Goal: Task Accomplishment & Management: Manage account settings

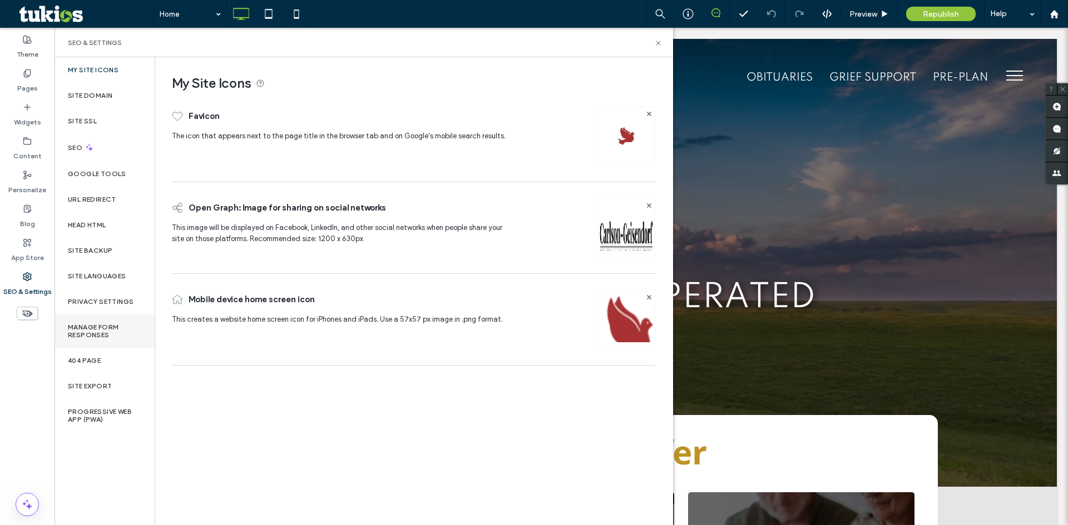
click at [101, 326] on label "Manage Form Responses" at bounding box center [104, 332] width 73 height 16
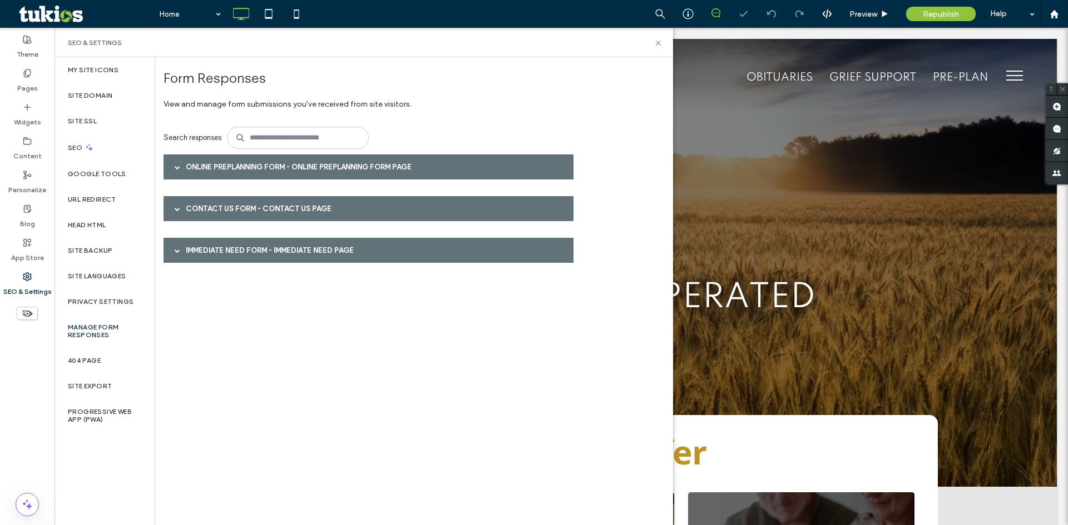
click at [280, 165] on div "Online Preplanning Form - Online Preplanning Form page" at bounding box center [368, 167] width 410 height 25
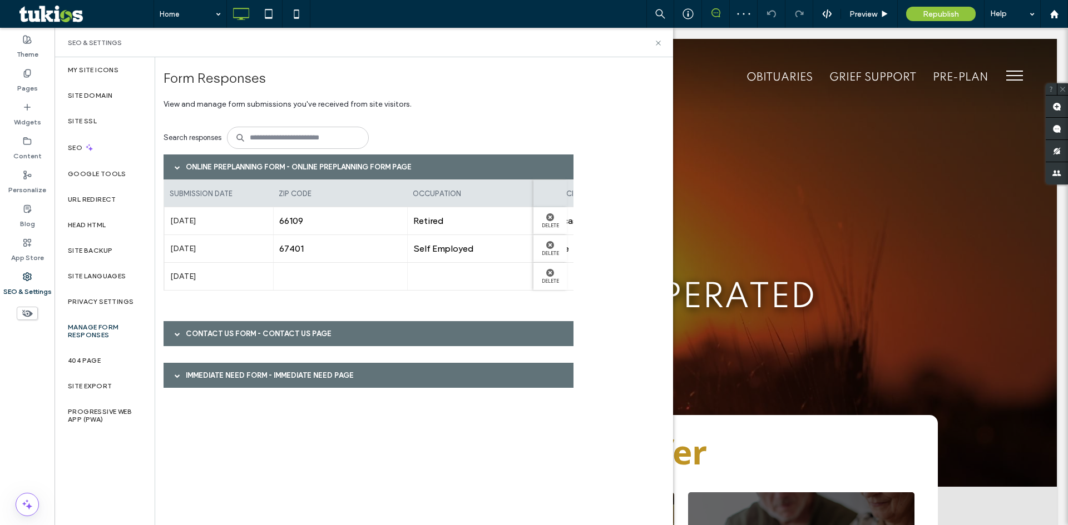
click at [292, 335] on div "Contact Us Form - Contact Us page" at bounding box center [368, 333] width 410 height 25
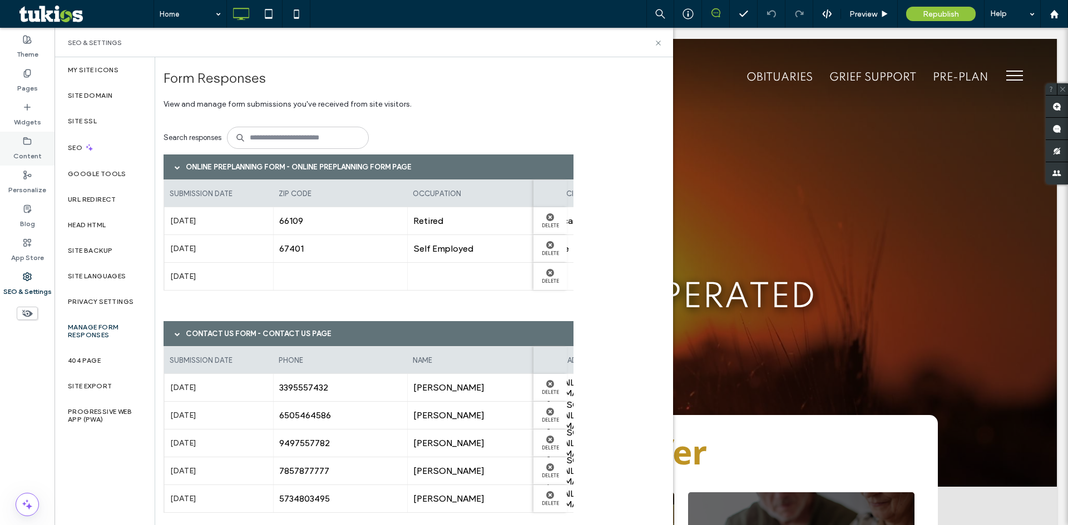
click at [26, 152] on label "Content" at bounding box center [27, 154] width 28 height 16
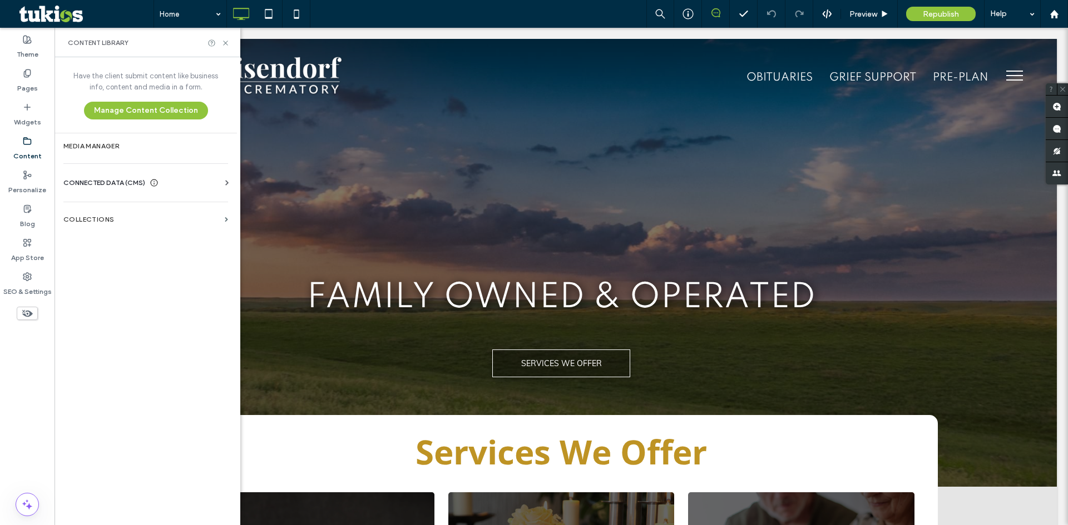
click at [203, 183] on div "CONNECTED DATA (CMS)" at bounding box center [147, 182] width 169 height 11
click at [131, 207] on label "Business Info" at bounding box center [147, 210] width 151 height 8
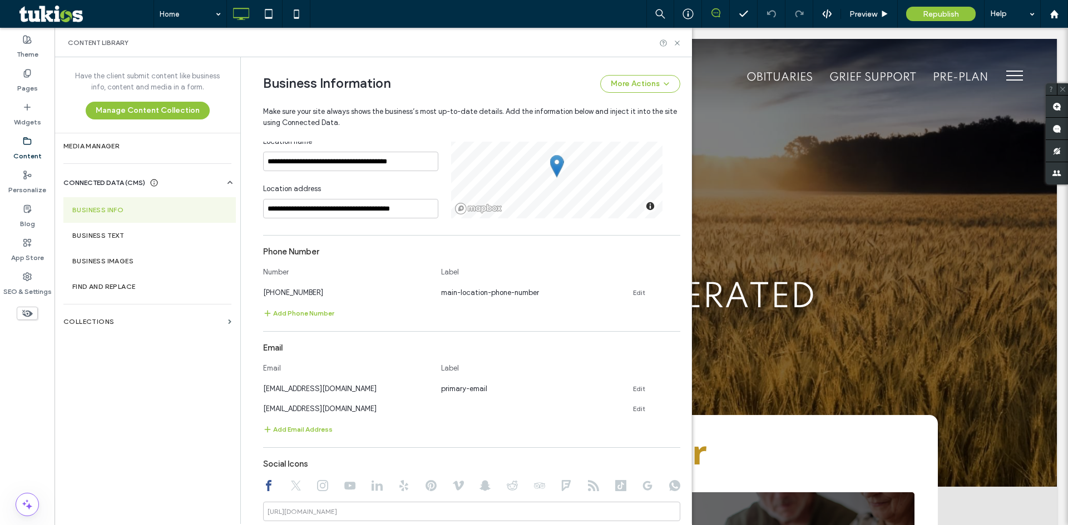
scroll to position [329, 0]
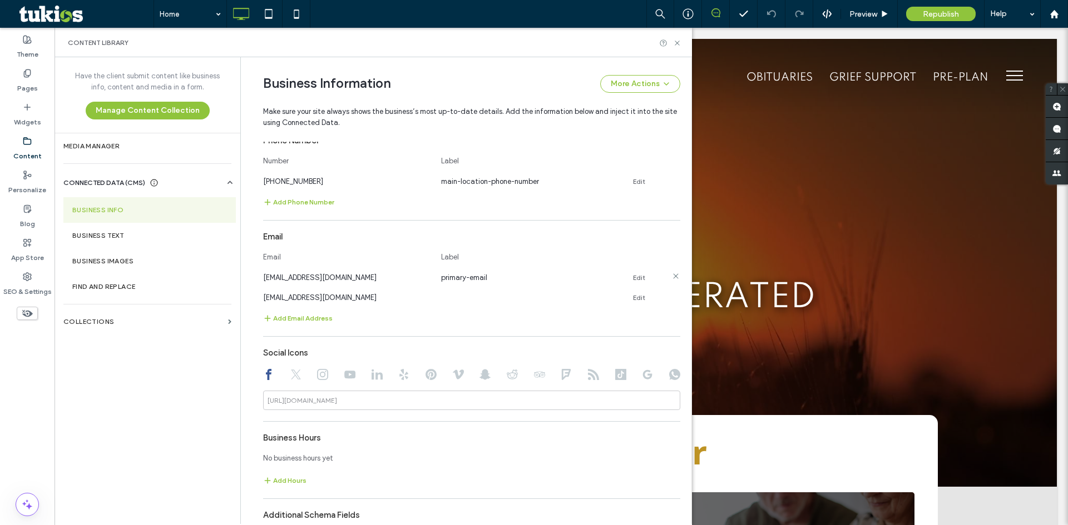
click at [633, 279] on link "Edit" at bounding box center [639, 278] width 12 height 9
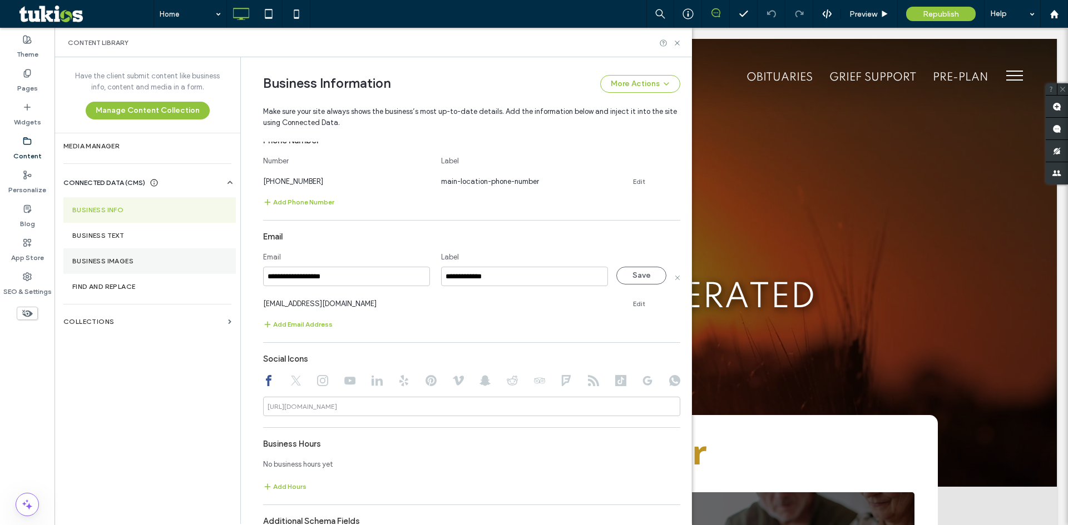
drag, startPoint x: 344, startPoint y: 275, endPoint x: 217, endPoint y: 268, distance: 127.0
click at [217, 268] on div "**********" at bounding box center [372, 290] width 637 height 467
click at [309, 283] on input at bounding box center [346, 276] width 167 height 19
paste input "**********"
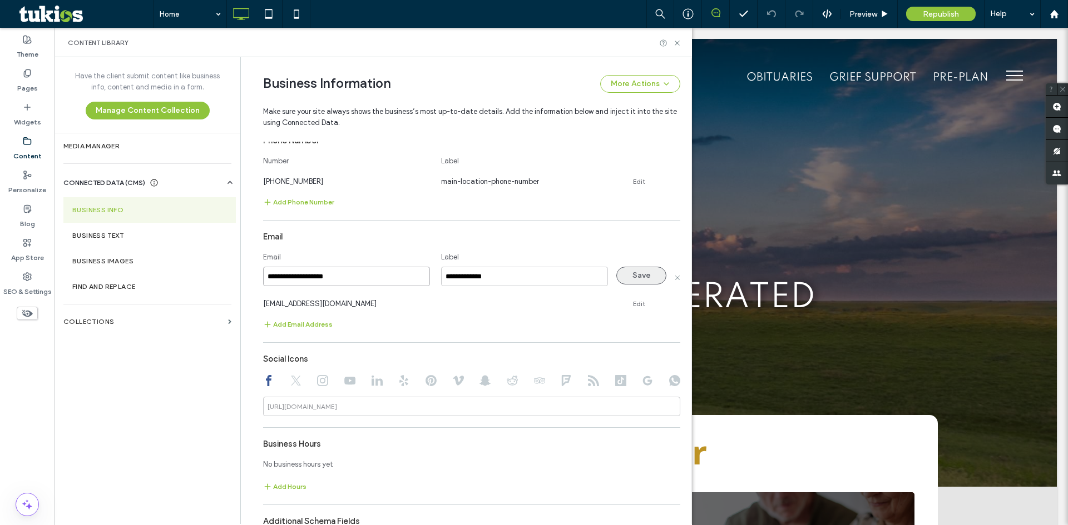
type input "**********"
click at [628, 274] on button "Save" at bounding box center [641, 276] width 50 height 18
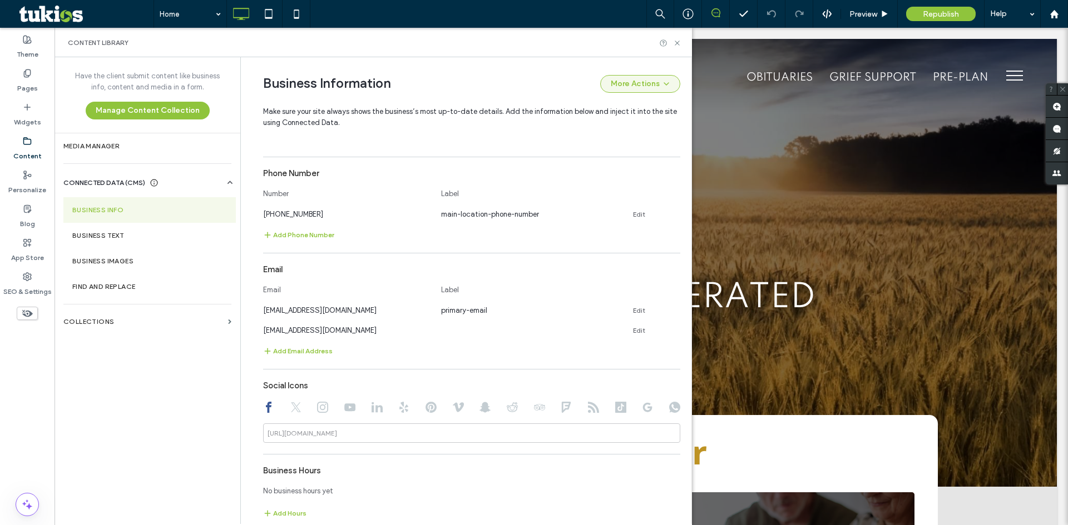
scroll to position [291, 0]
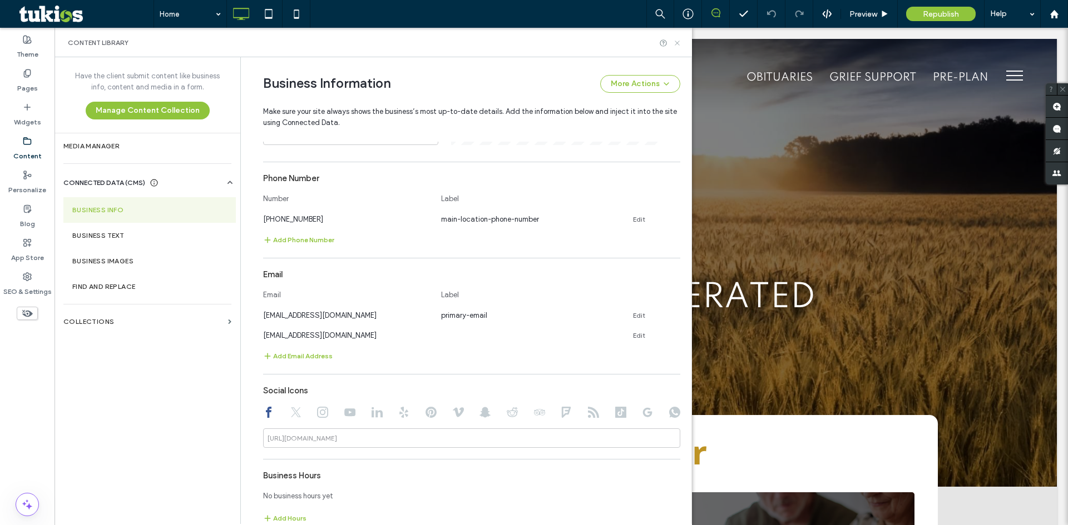
click at [677, 43] on use at bounding box center [676, 43] width 4 height 4
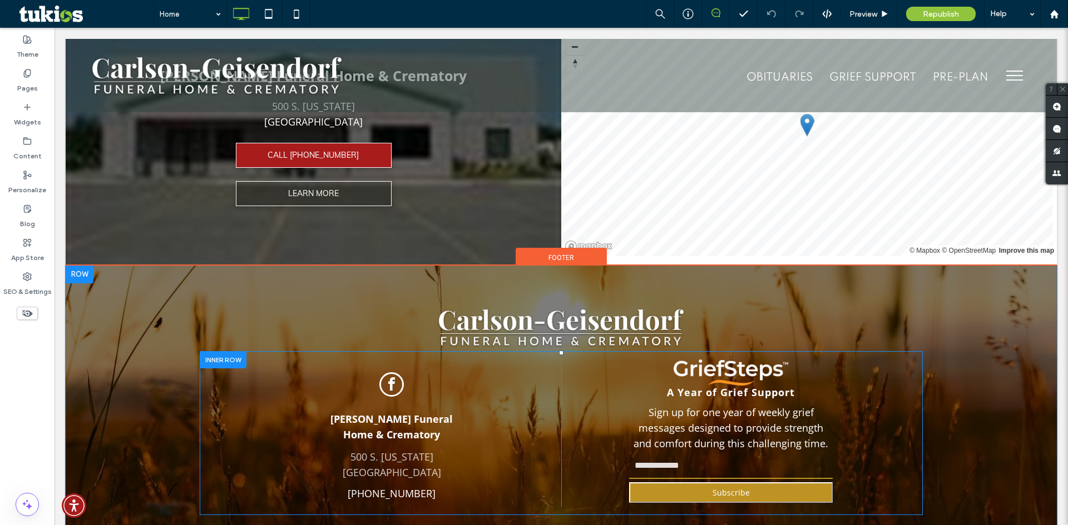
scroll to position [2761, 0]
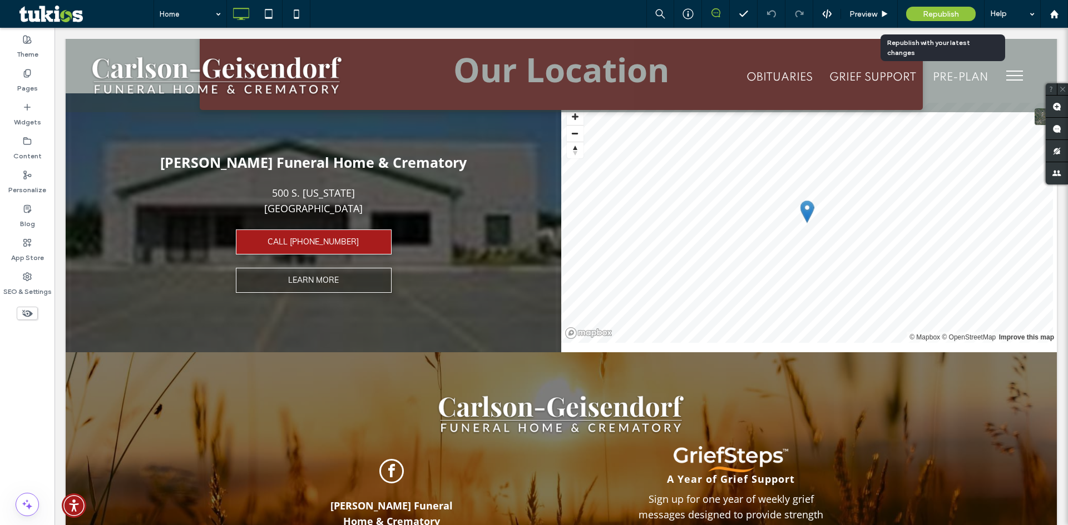
click at [928, 16] on span "Republish" at bounding box center [940, 13] width 36 height 9
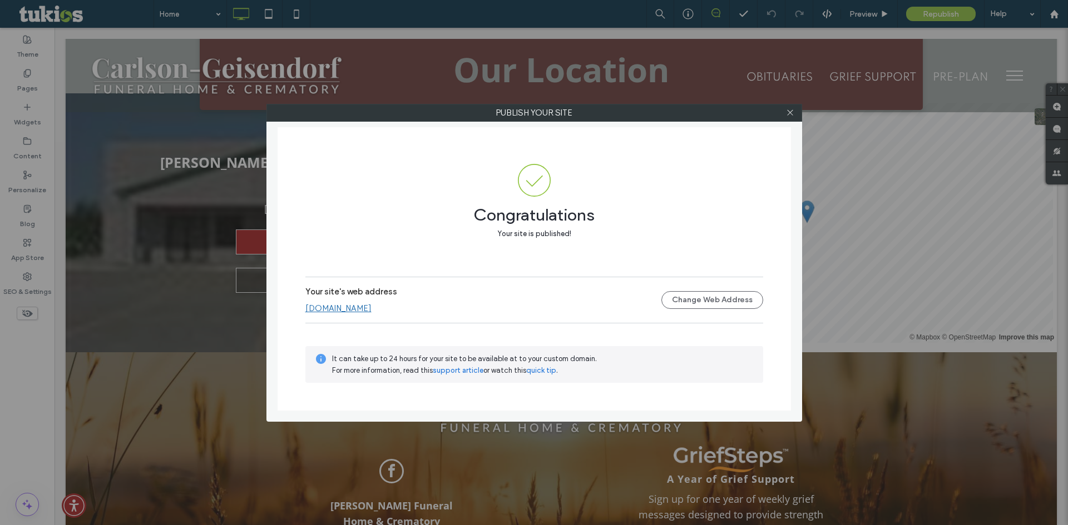
click at [785, 115] on div at bounding box center [790, 113] width 17 height 17
click at [790, 111] on icon at bounding box center [790, 112] width 8 height 8
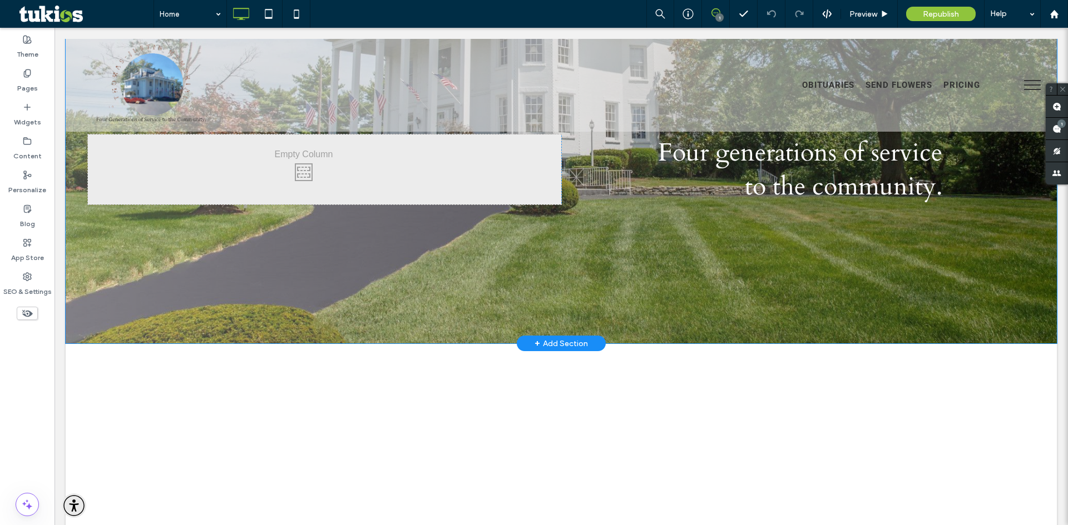
scroll to position [278, 0]
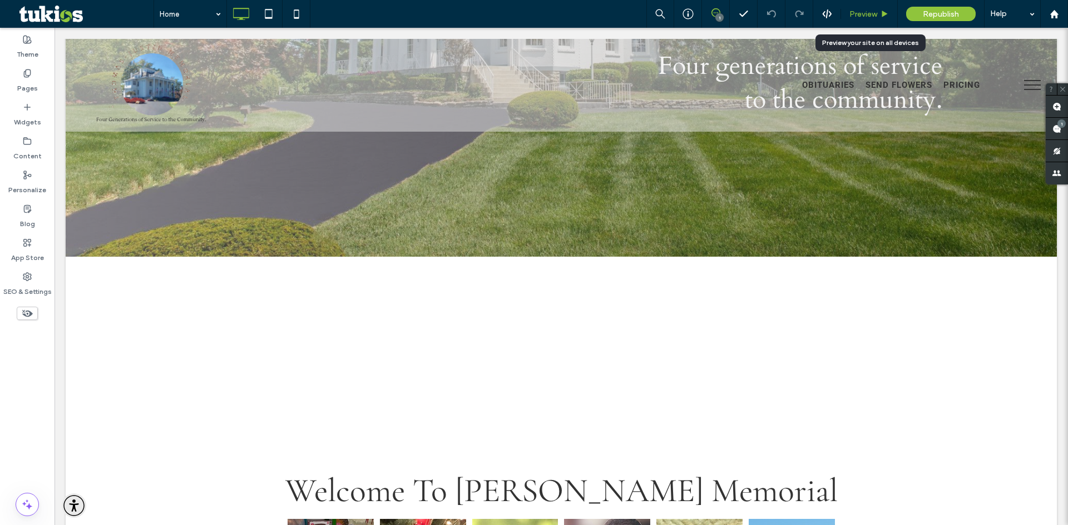
click at [866, 12] on span "Preview" at bounding box center [863, 13] width 28 height 9
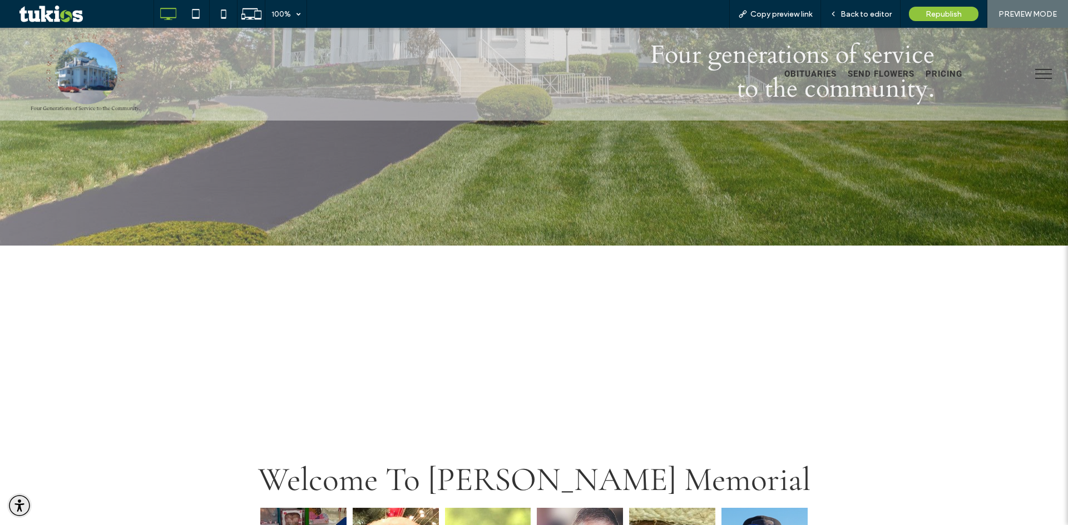
click at [1035, 75] on span "menu" at bounding box center [1043, 73] width 17 height 1
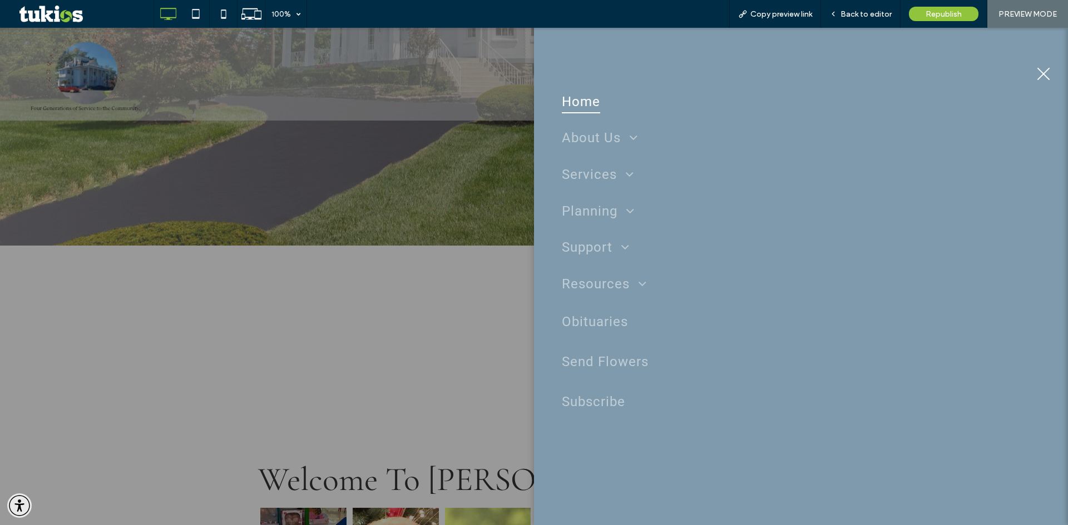
click at [464, 257] on div at bounding box center [534, 277] width 1068 height 498
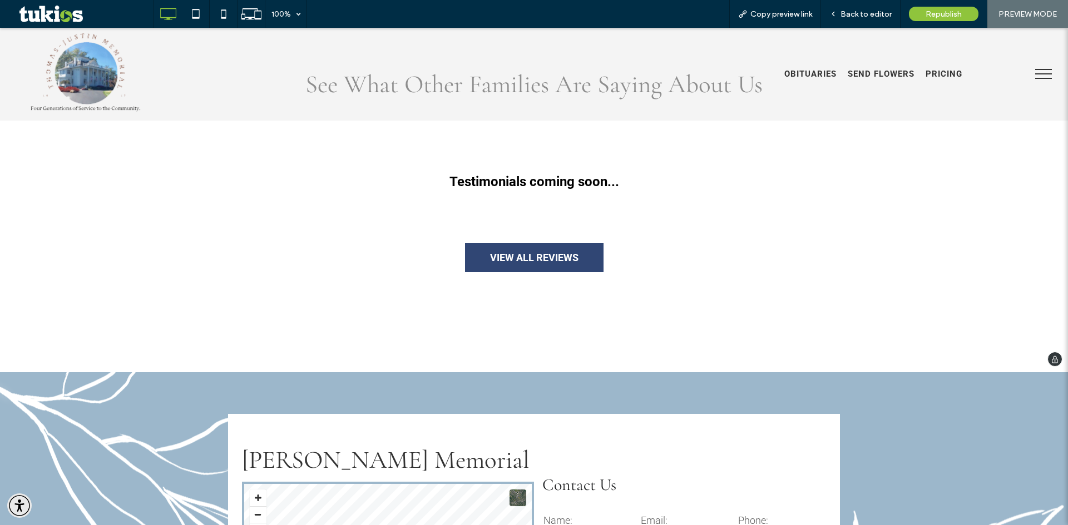
scroll to position [1724, 0]
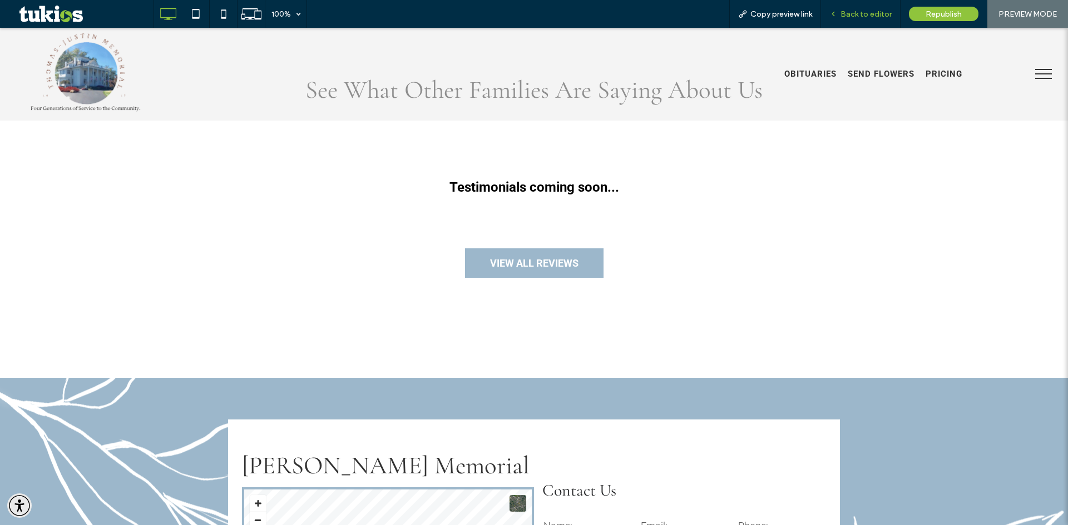
click at [866, 16] on span "Back to editor" at bounding box center [865, 13] width 51 height 9
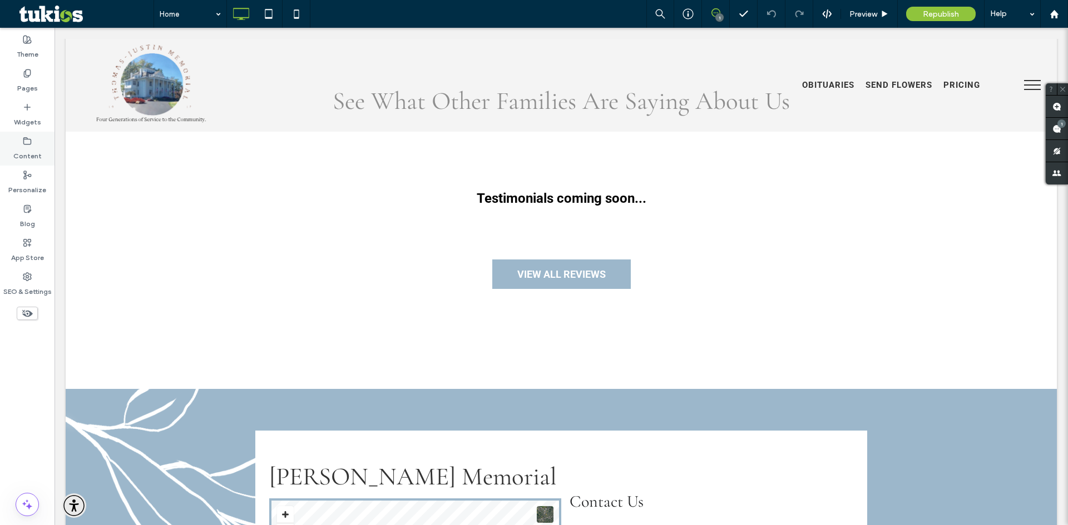
click at [22, 144] on div "Content" at bounding box center [27, 149] width 54 height 34
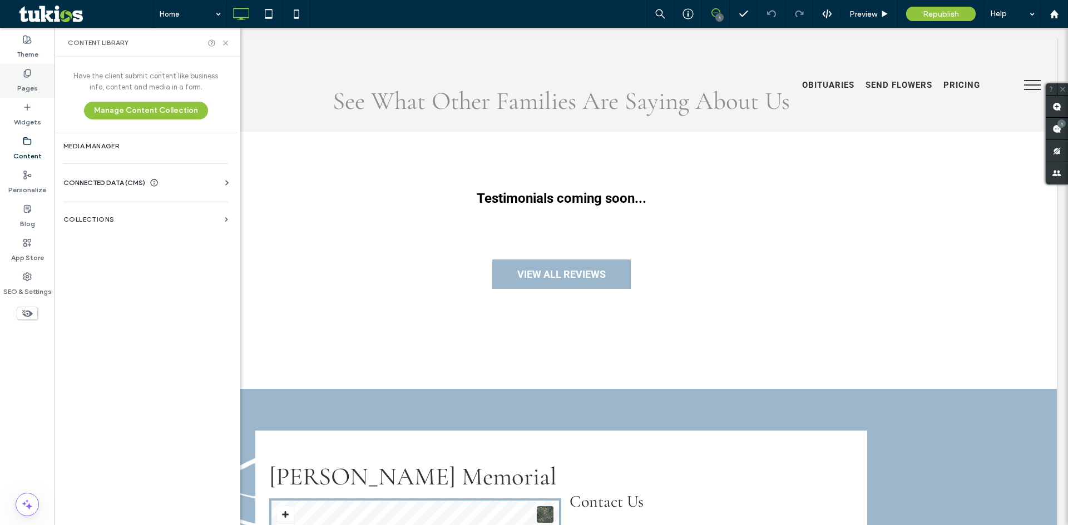
click at [32, 85] on label "Pages" at bounding box center [27, 86] width 21 height 16
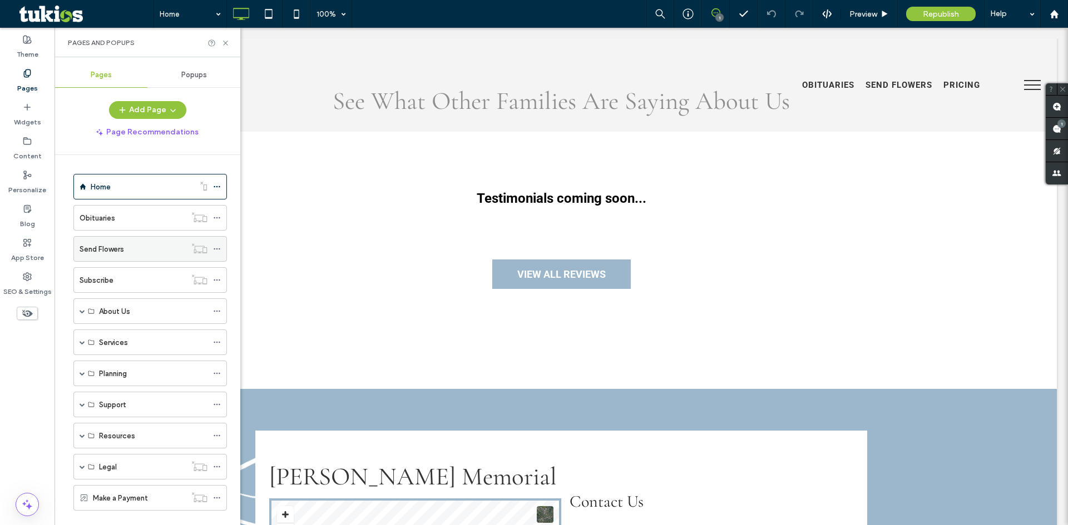
scroll to position [19, 0]
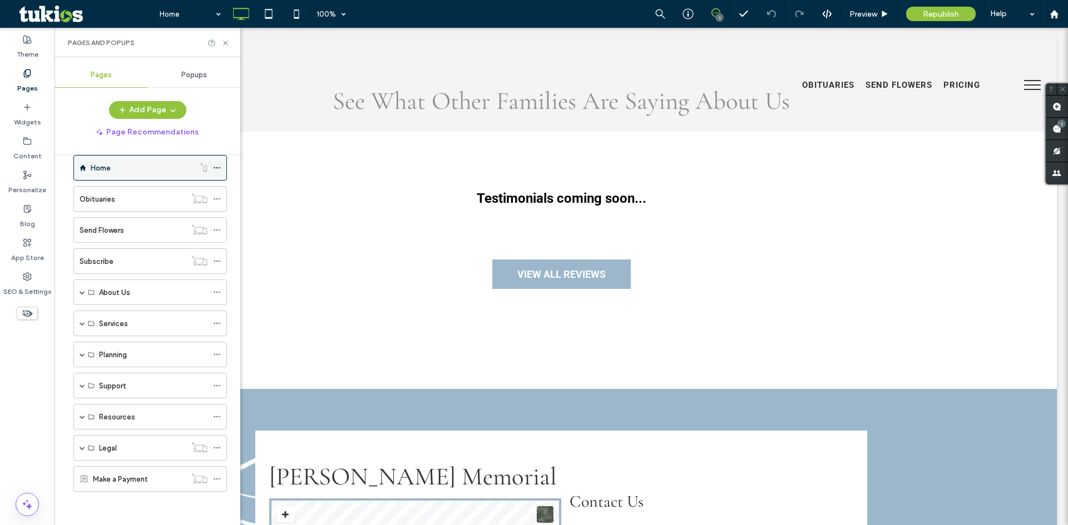
click at [163, 166] on div "Home" at bounding box center [142, 168] width 103 height 12
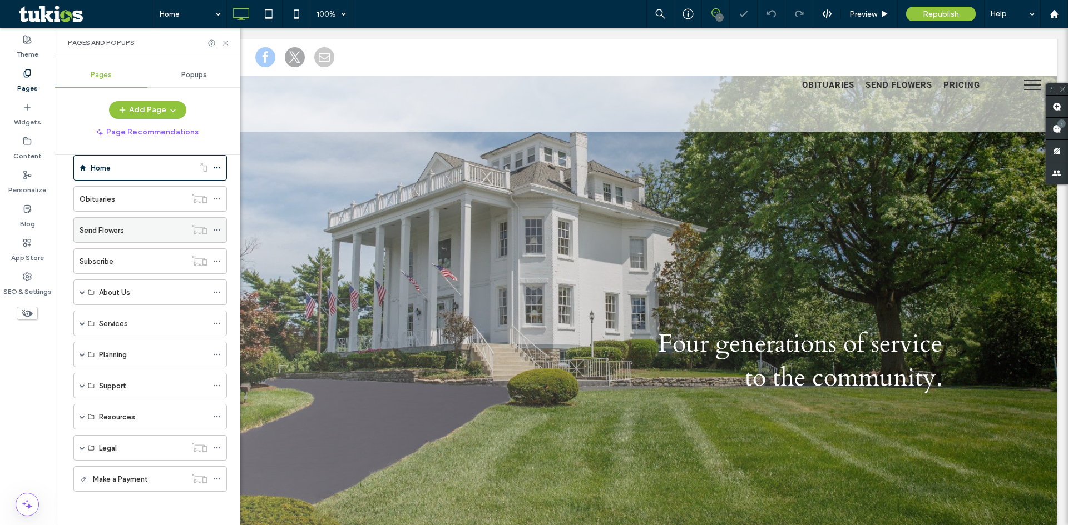
scroll to position [0, 0]
click at [83, 297] on span at bounding box center [83, 292] width 6 height 24
click at [220, 421] on use at bounding box center [217, 421] width 6 height 2
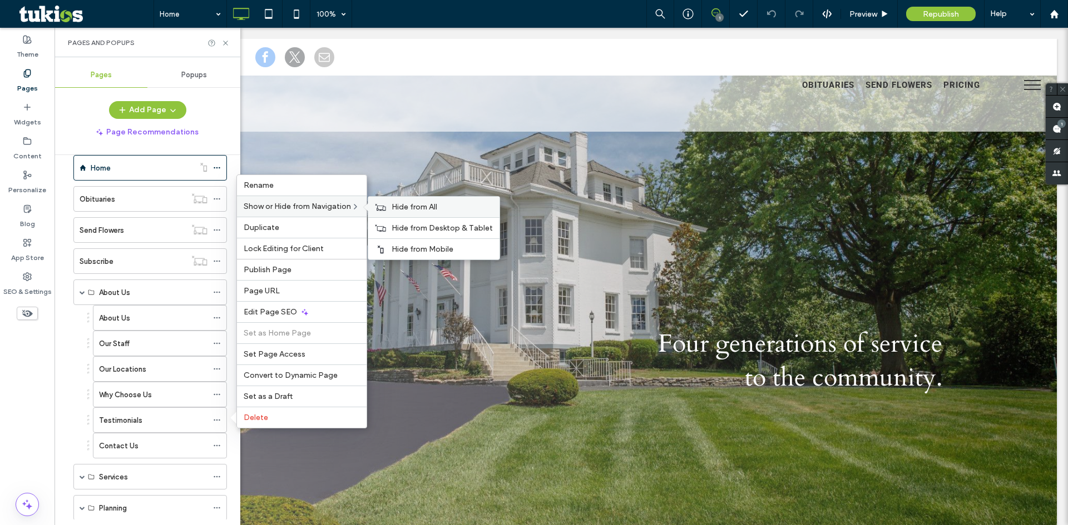
click at [418, 210] on span "Hide from All" at bounding box center [414, 206] width 46 height 9
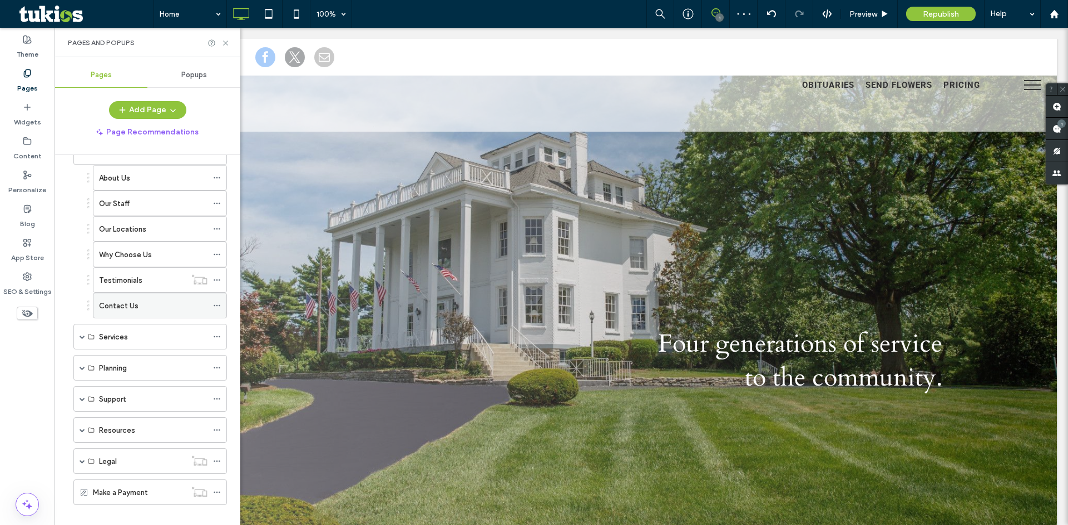
scroll to position [172, 0]
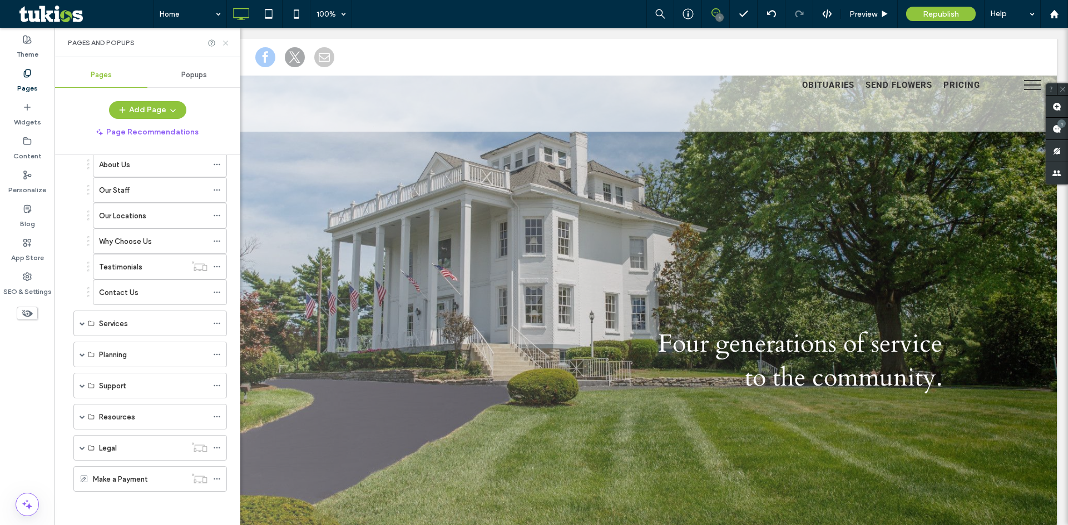
click at [229, 41] on icon at bounding box center [225, 43] width 8 height 8
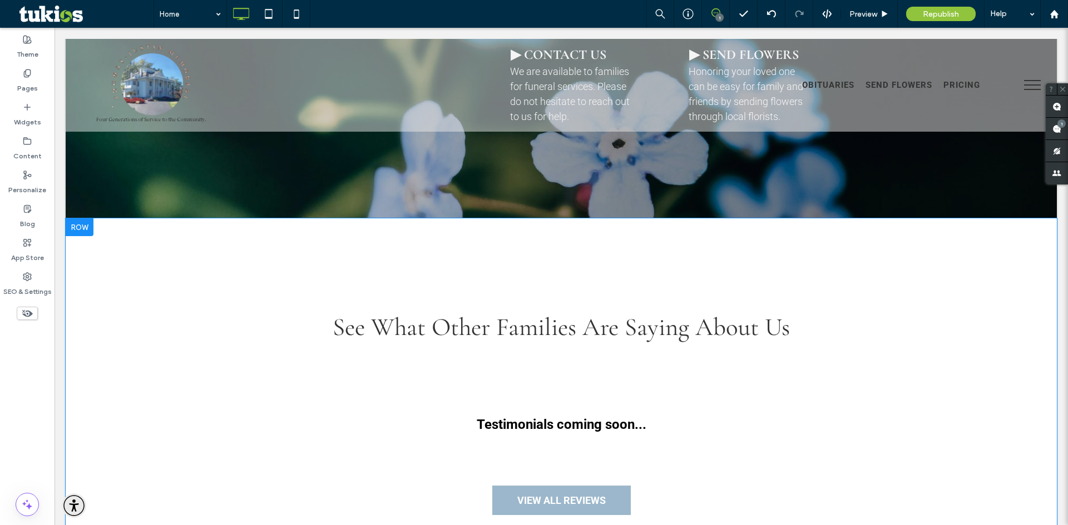
scroll to position [1501, 0]
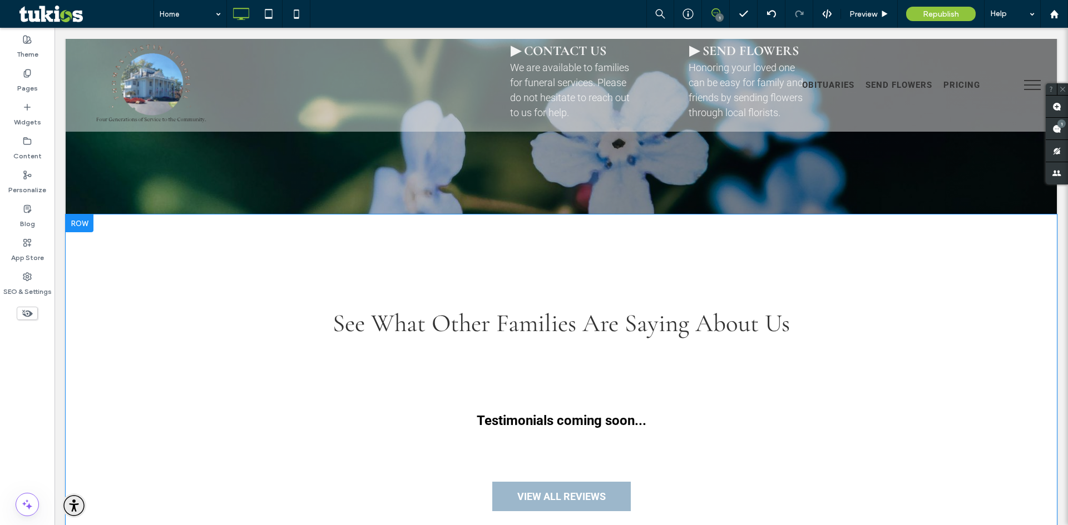
click at [91, 356] on div "See What Other Families Are Saying About Us Testimonials coming soon... VIEW AL…" at bounding box center [561, 413] width 991 height 397
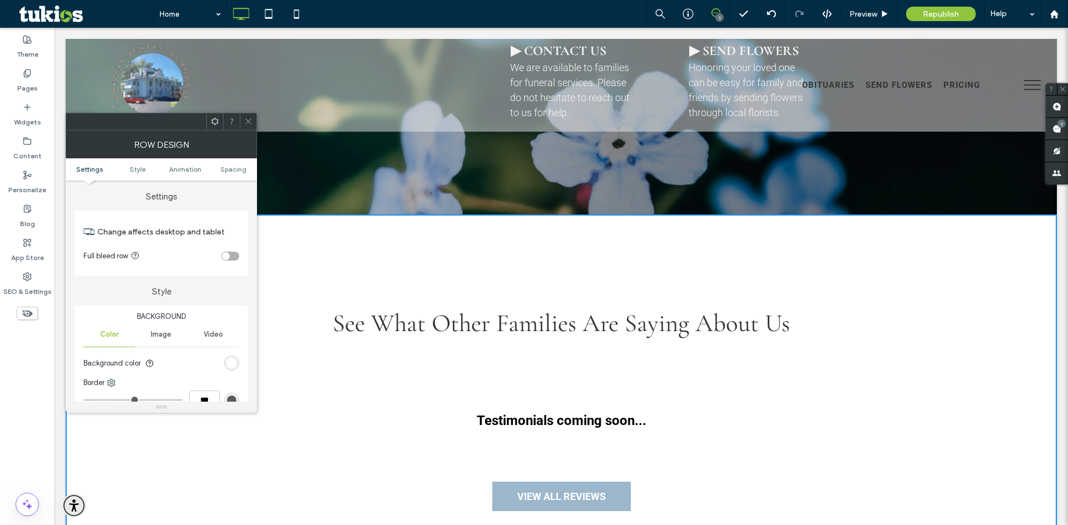
click at [219, 118] on div at bounding box center [214, 121] width 17 height 17
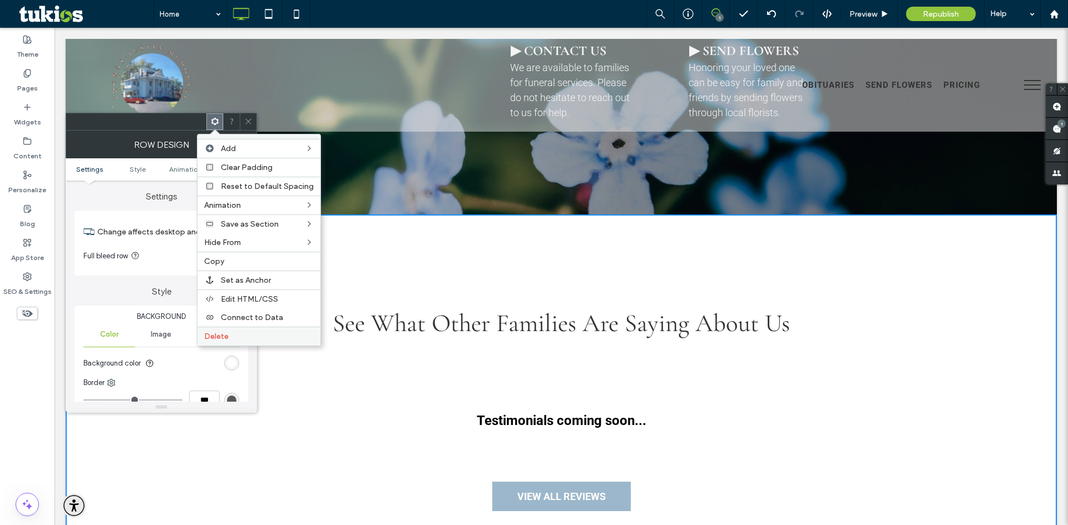
click at [237, 340] on label "Delete" at bounding box center [259, 336] width 110 height 9
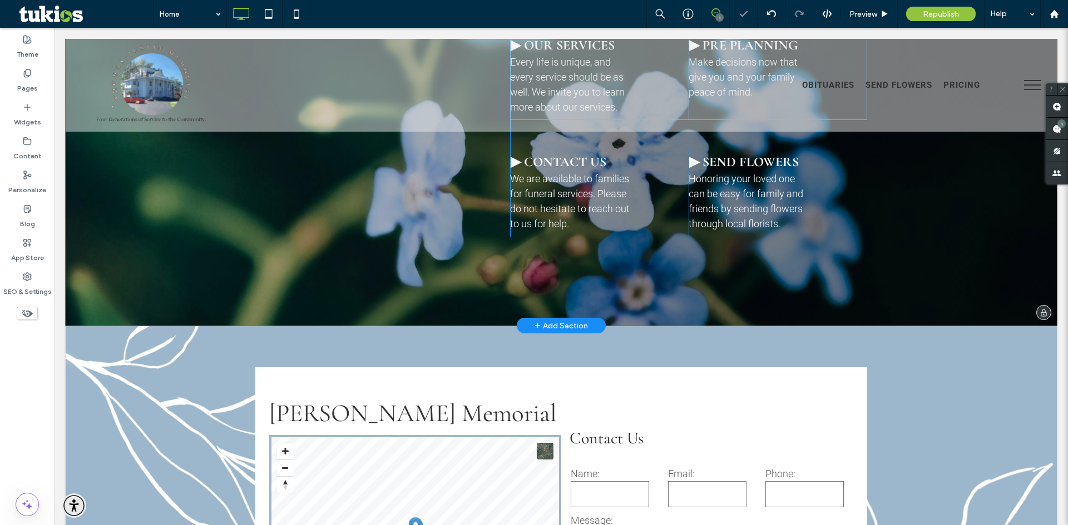
scroll to position [1223, 0]
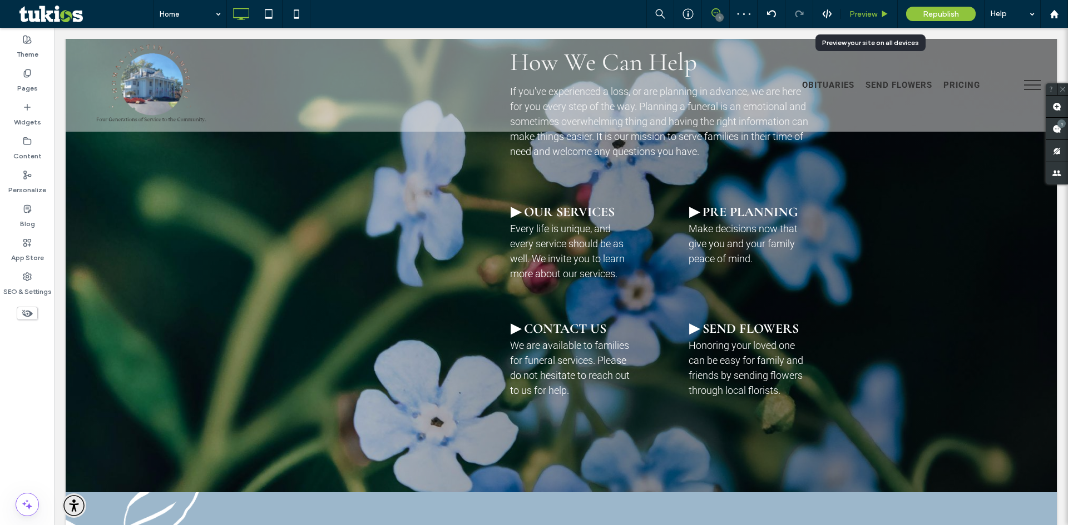
click at [870, 13] on span "Preview" at bounding box center [863, 13] width 28 height 9
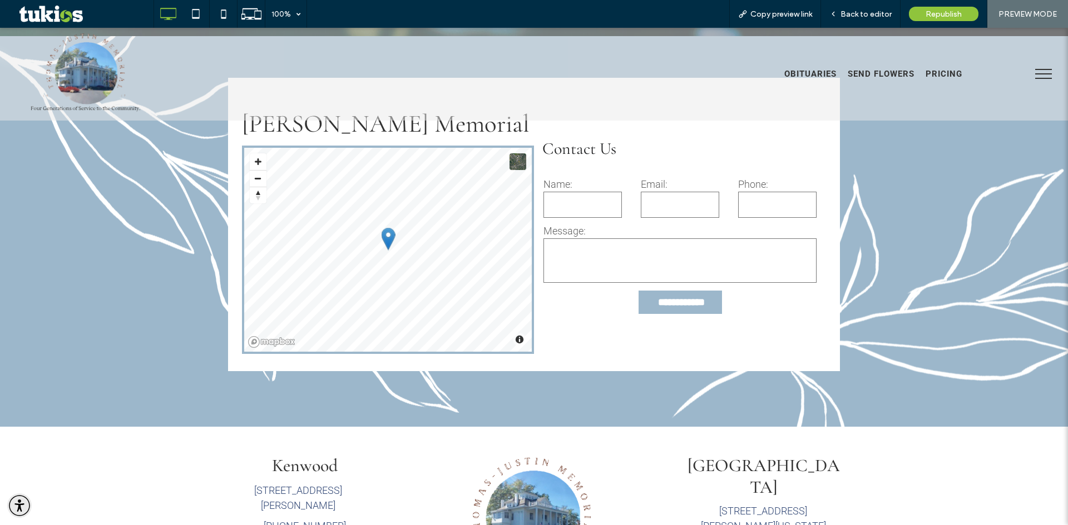
scroll to position [1805, 0]
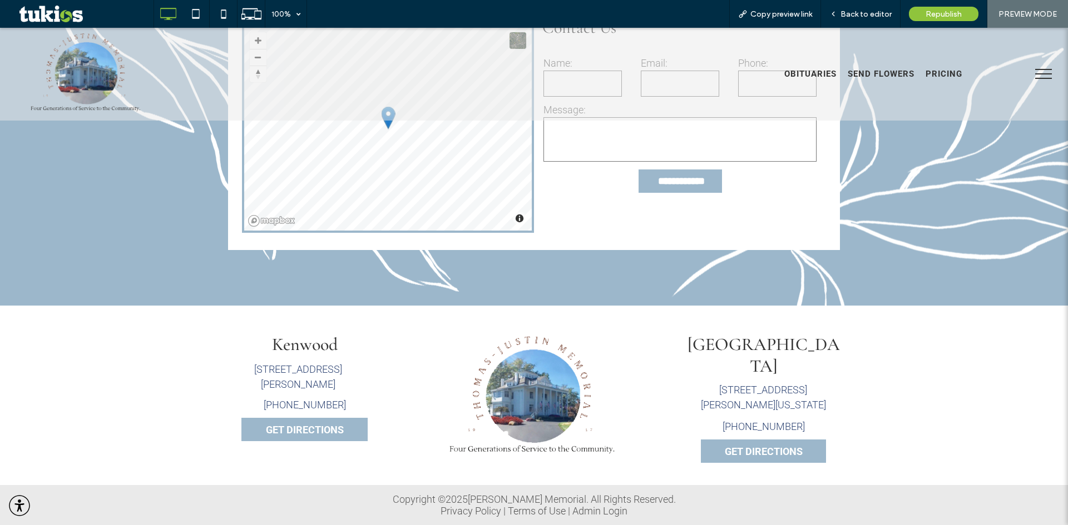
click at [316, 407] on link "(513)-791-5353" at bounding box center [305, 405] width 82 height 12
click at [423, 359] on div "Click To Paste" at bounding box center [534, 398] width 306 height 140
click at [865, 12] on span "Back to editor" at bounding box center [865, 13] width 51 height 9
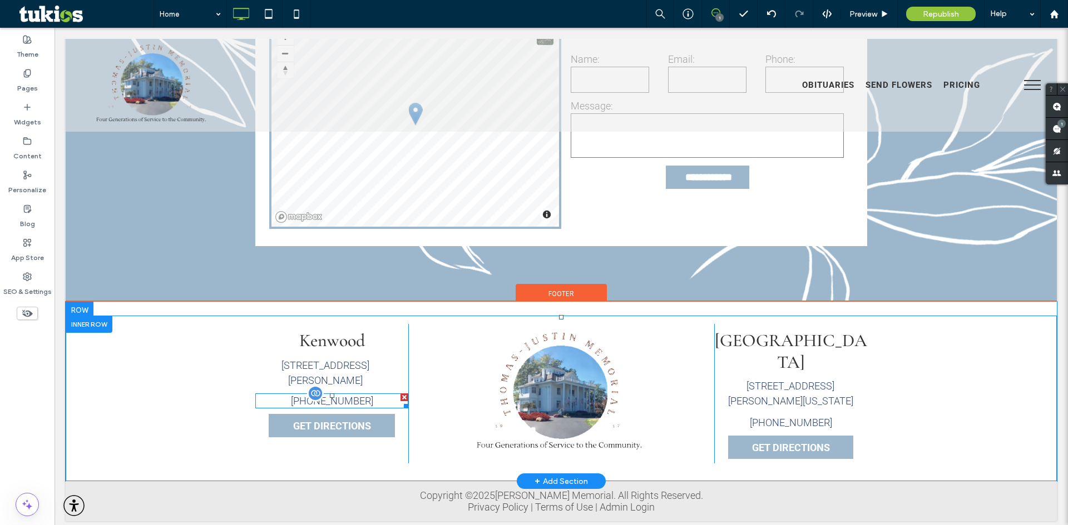
click at [346, 409] on span at bounding box center [331, 401] width 153 height 15
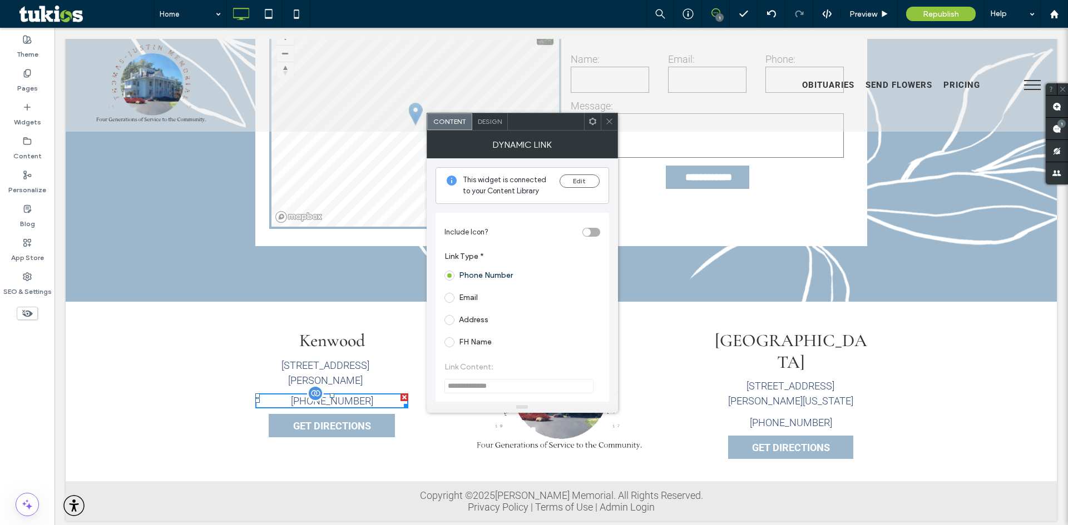
click at [349, 407] on link "(513)-791-5353" at bounding box center [332, 401] width 82 height 12
click at [350, 407] on link "(513)-791-5353" at bounding box center [332, 401] width 82 height 12
click at [781, 417] on link "(513) 271-0732" at bounding box center [791, 423] width 82 height 12
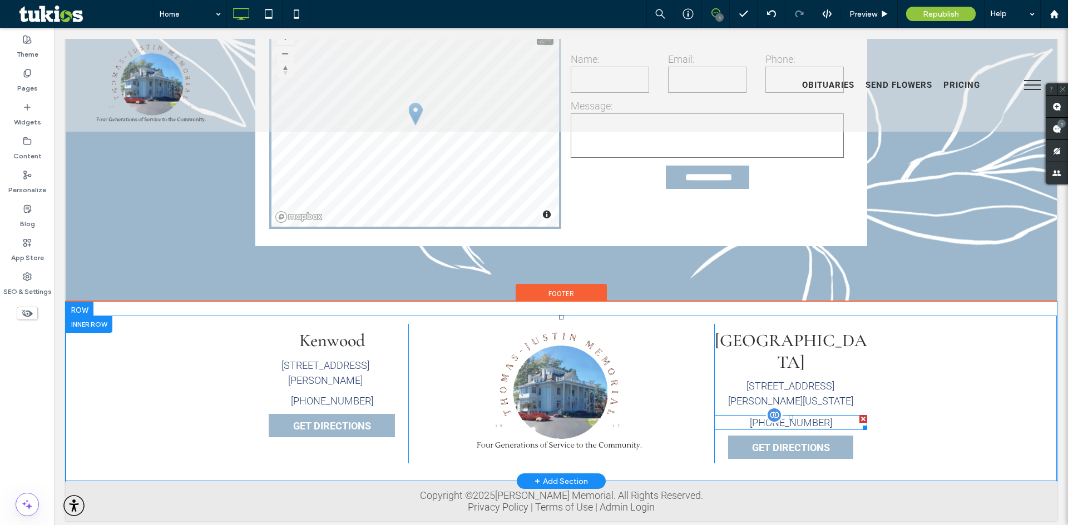
click at [791, 415] on span at bounding box center [790, 422] width 153 height 15
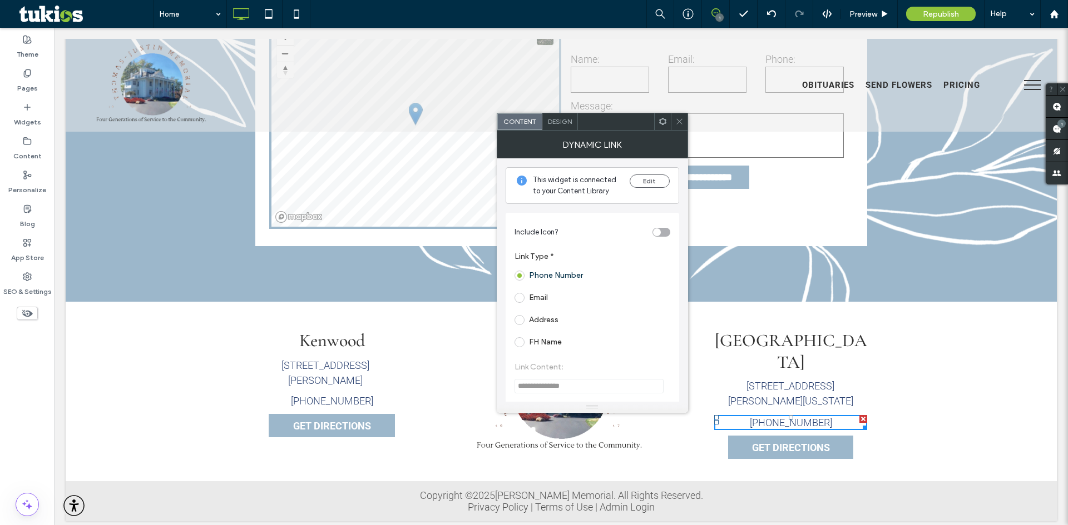
scroll to position [111, 0]
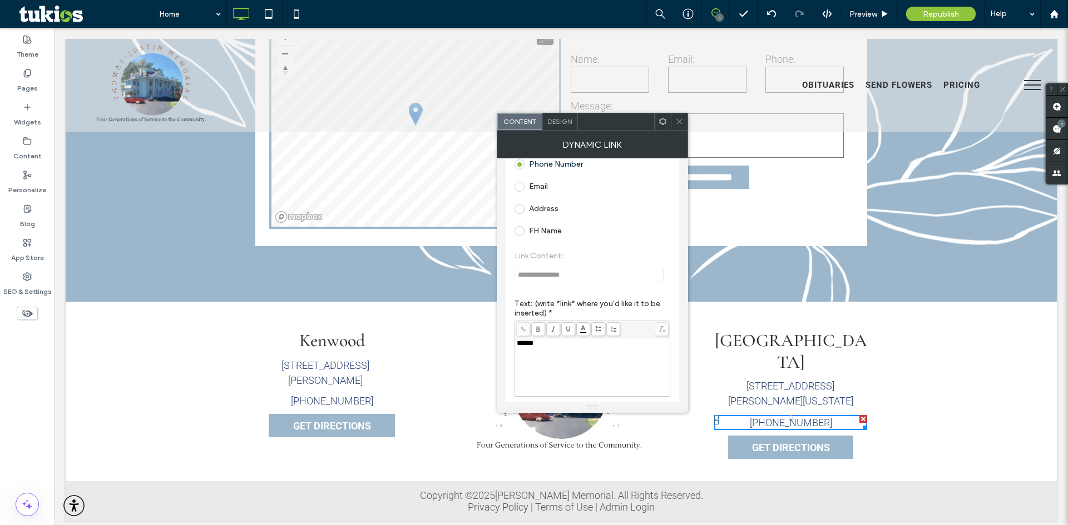
click at [573, 271] on span "**********" at bounding box center [592, 266] width 156 height 53
click at [568, 277] on span "**********" at bounding box center [592, 266] width 156 height 53
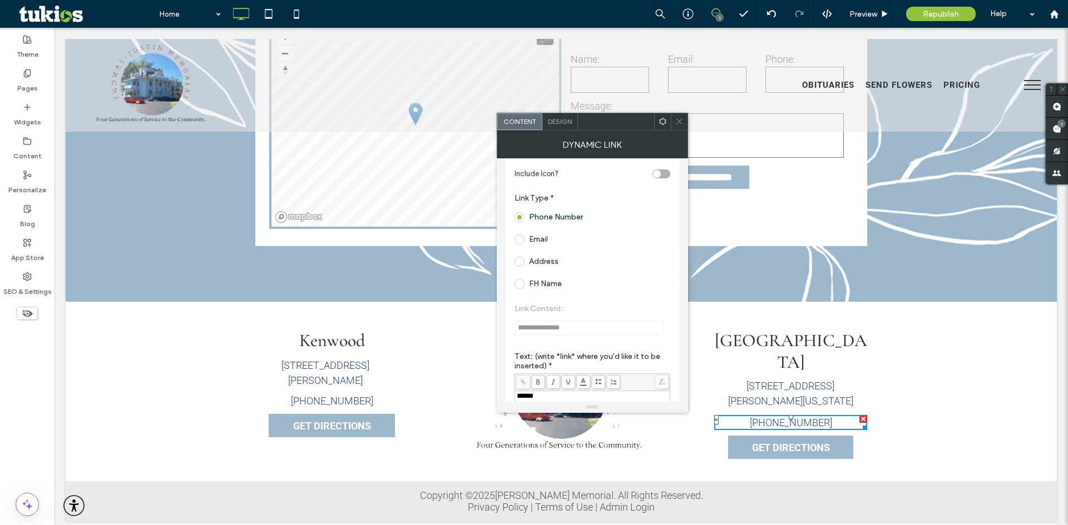
scroll to position [0, 0]
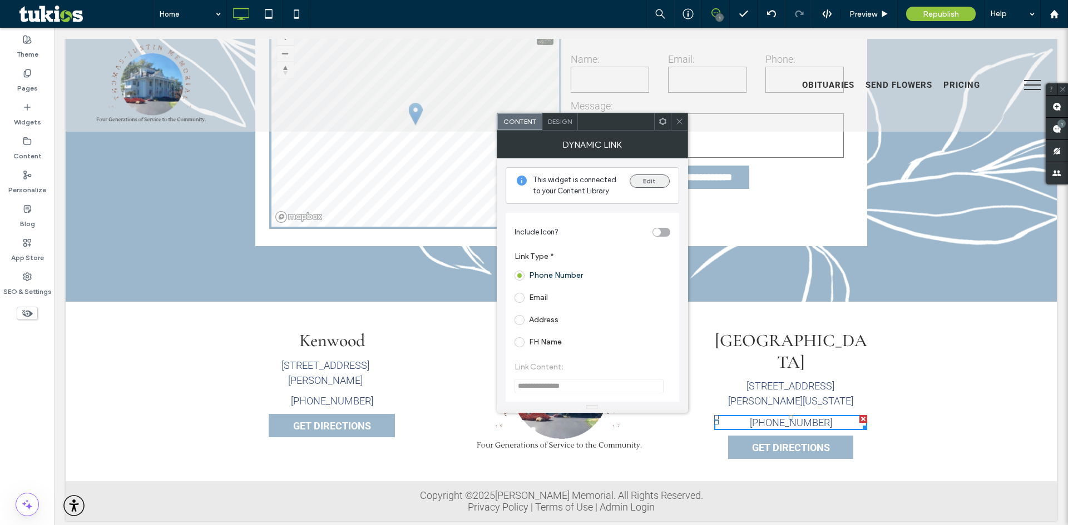
click at [649, 185] on button "Edit" at bounding box center [649, 181] width 40 height 13
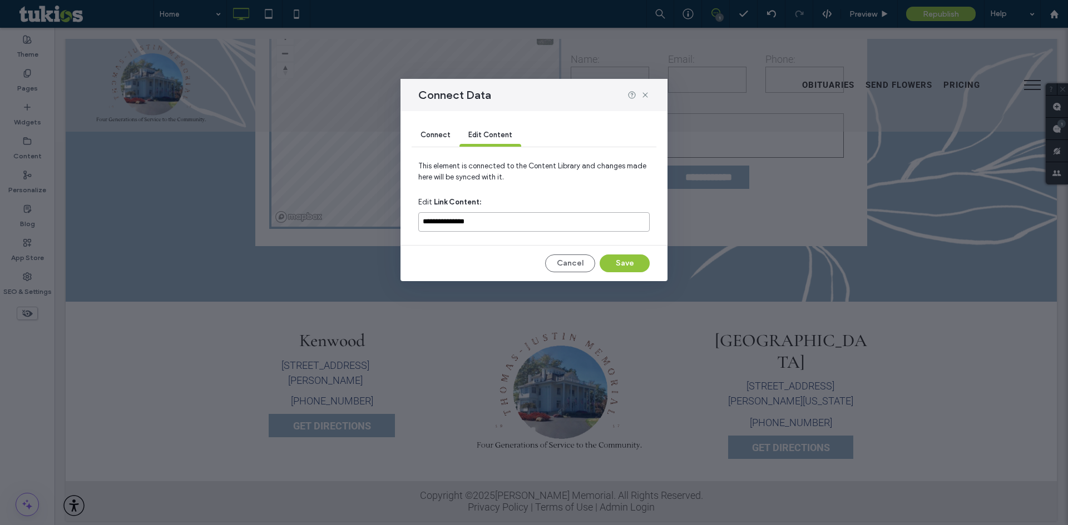
click at [499, 223] on input "**********" at bounding box center [533, 221] width 231 height 19
click at [495, 221] on input "**********" at bounding box center [533, 221] width 231 height 19
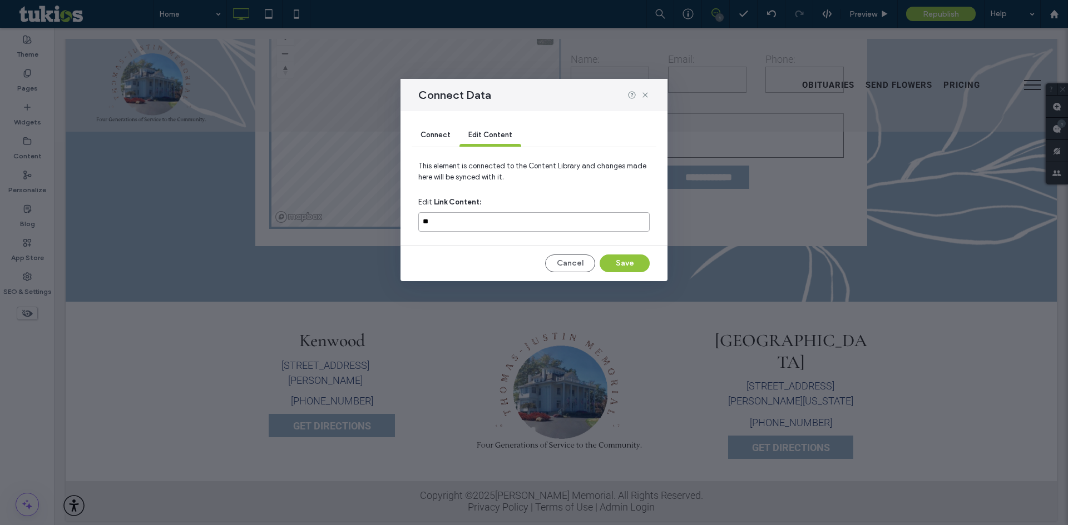
type input "*"
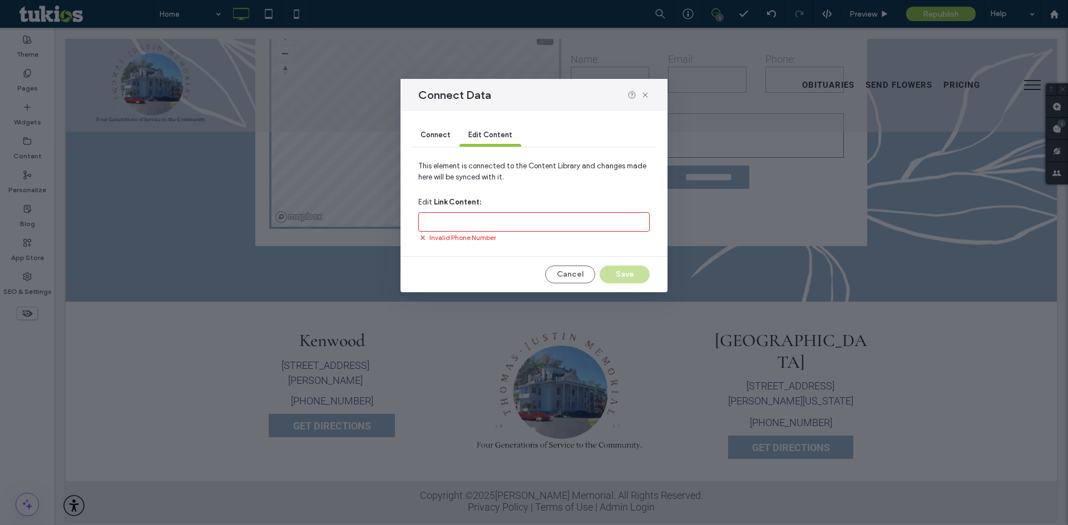
paste input "**********"
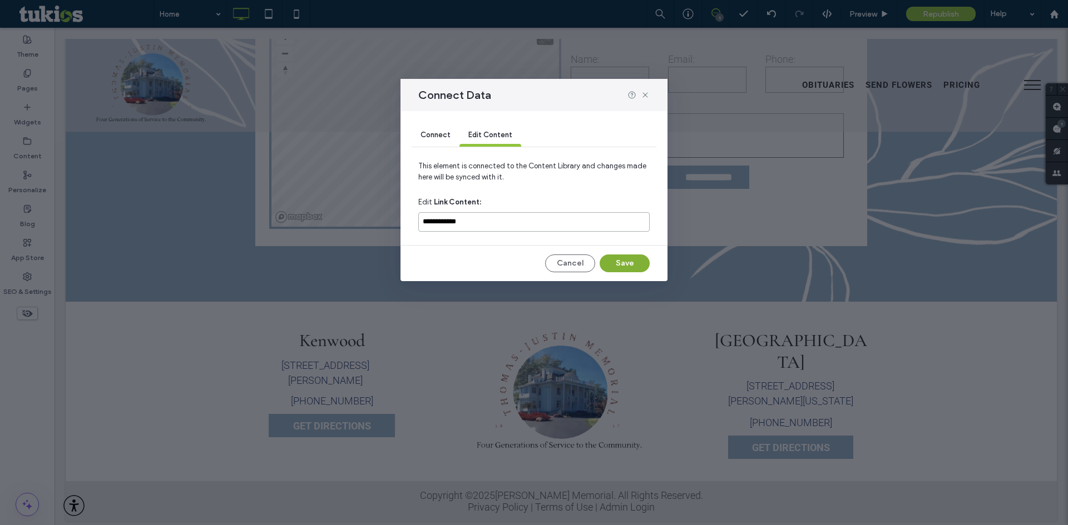
type input "**********"
click at [631, 262] on button "Save" at bounding box center [624, 264] width 50 height 18
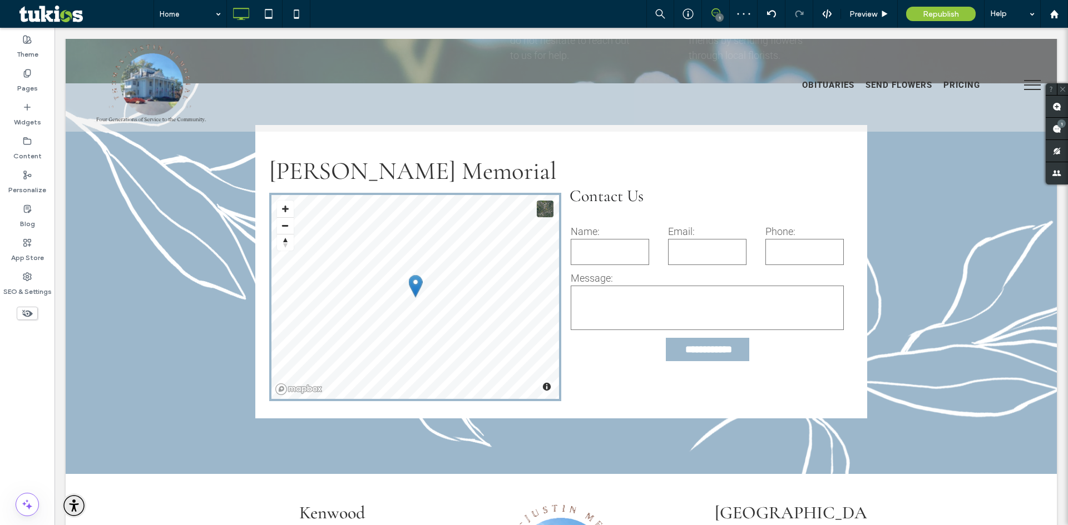
scroll to position [1827, 0]
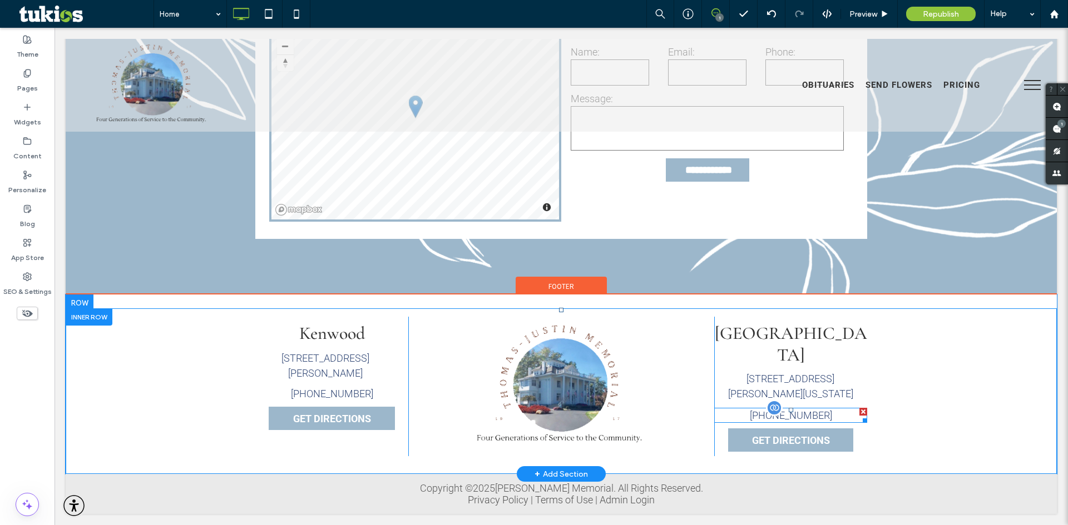
click at [777, 408] on span at bounding box center [790, 415] width 153 height 15
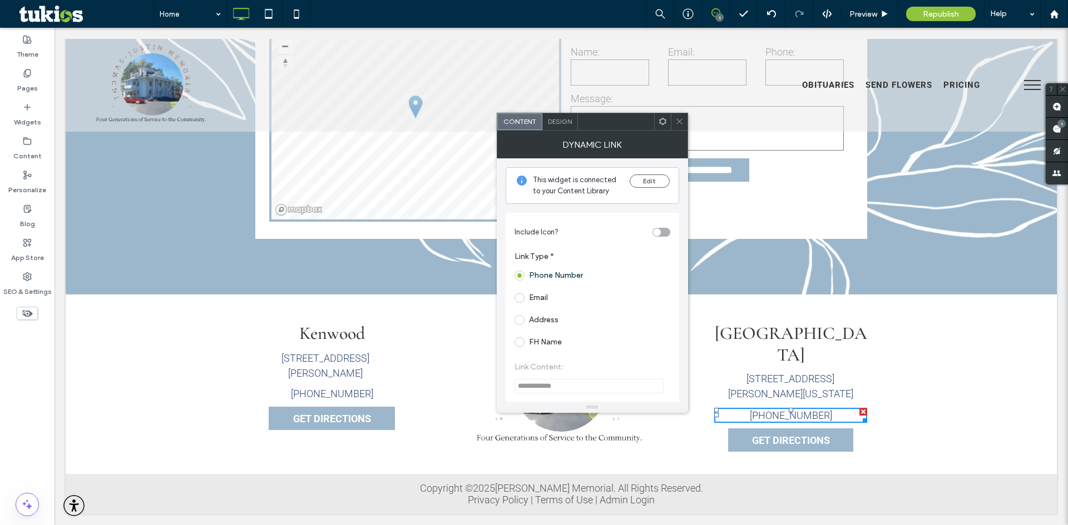
scroll to position [111, 0]
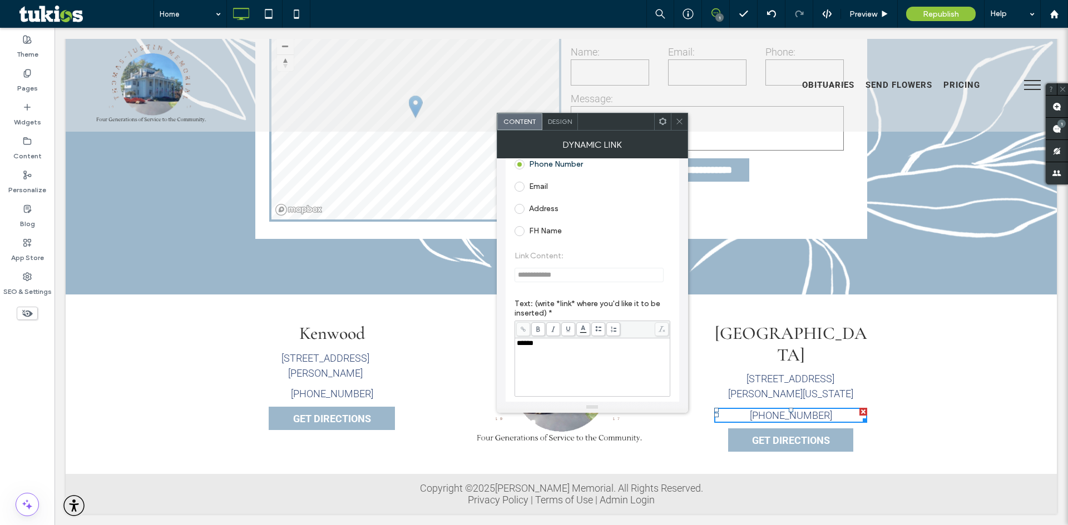
click at [549, 269] on span "**********" at bounding box center [592, 266] width 156 height 53
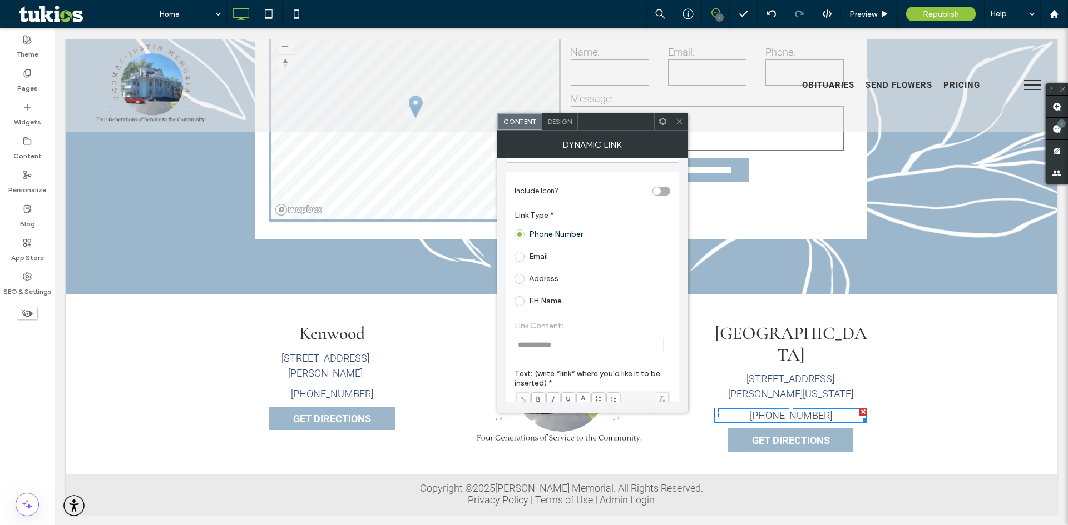
scroll to position [0, 0]
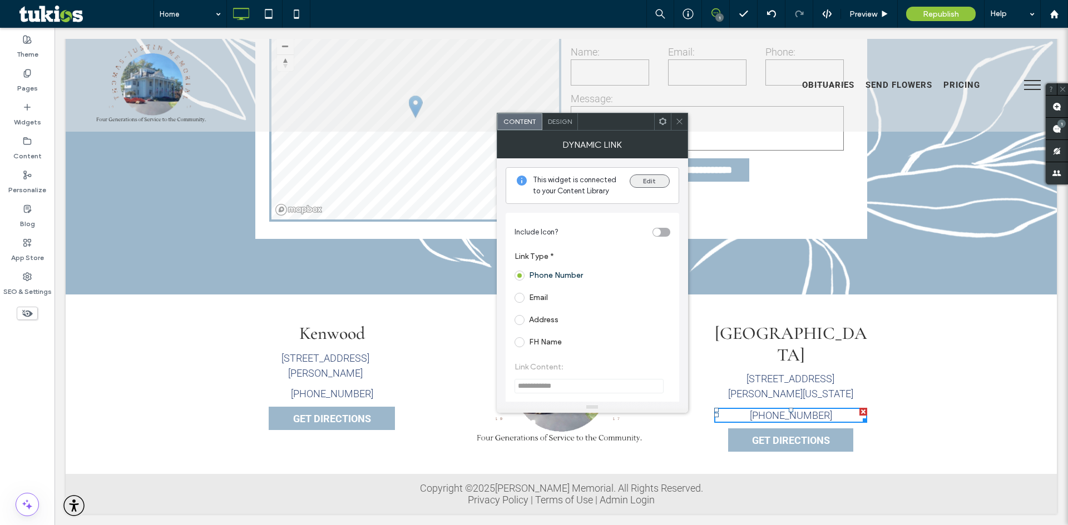
click at [642, 179] on button "Edit" at bounding box center [649, 181] width 40 height 13
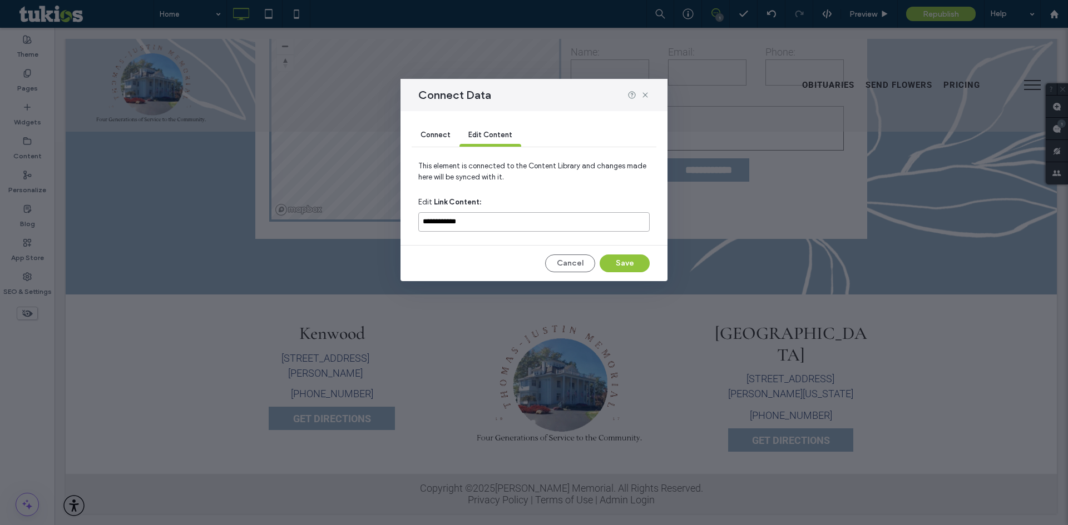
click at [433, 220] on input "**********" at bounding box center [533, 221] width 231 height 19
click at [423, 222] on input "**********" at bounding box center [533, 221] width 231 height 19
type input "**********"
click at [614, 261] on button "Save" at bounding box center [624, 264] width 50 height 18
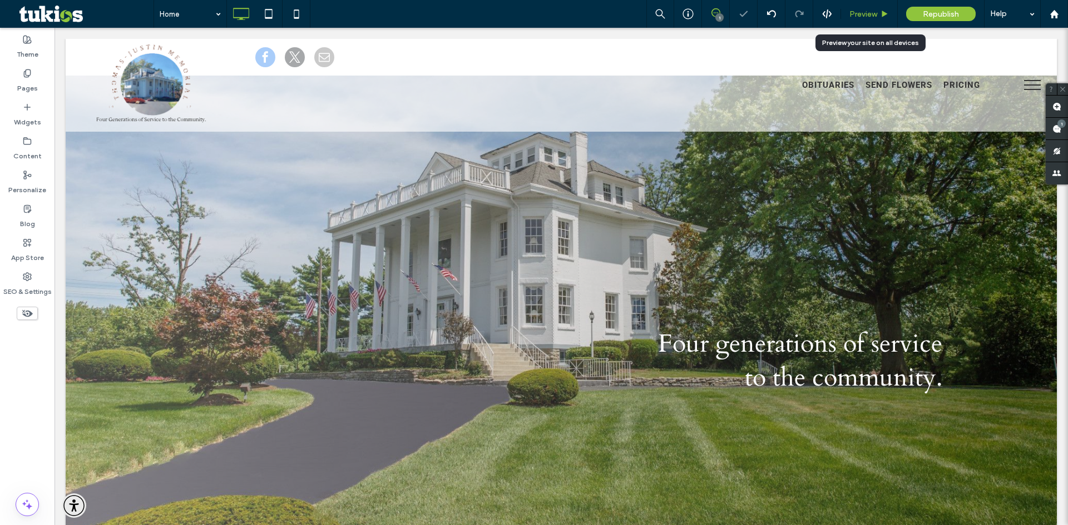
click at [868, 16] on span "Preview" at bounding box center [863, 13] width 28 height 9
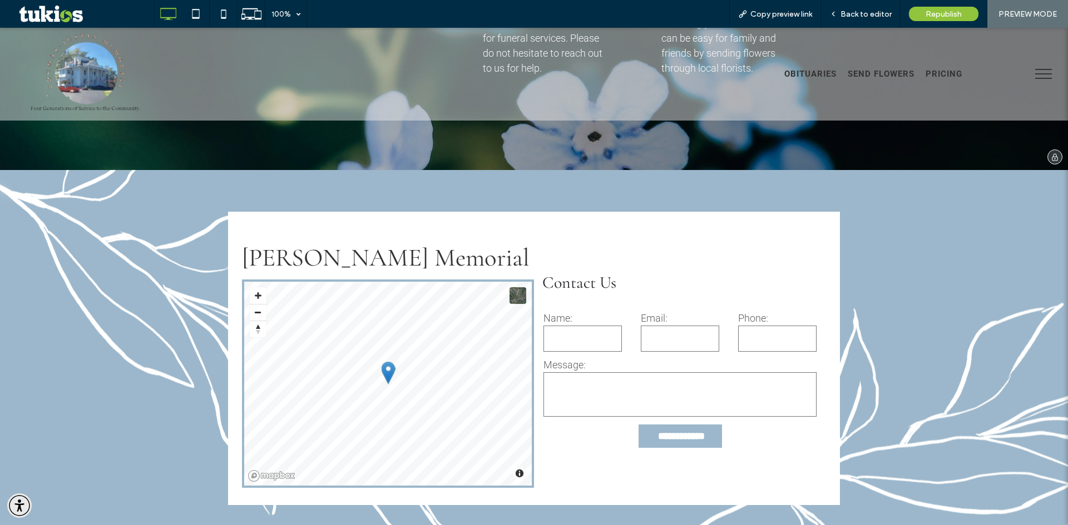
scroll to position [1402, 0]
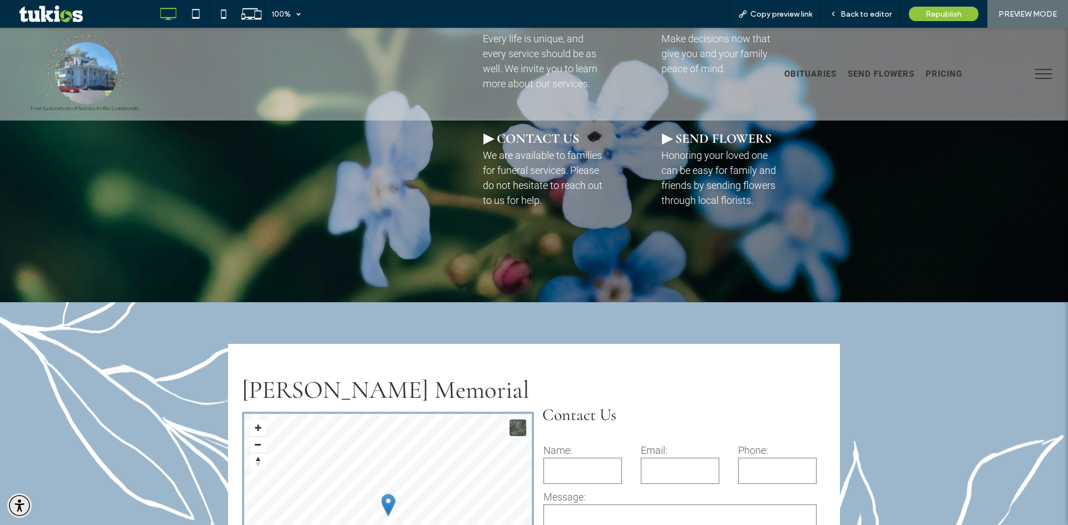
click at [1035, 70] on span "menu" at bounding box center [1043, 69] width 17 height 1
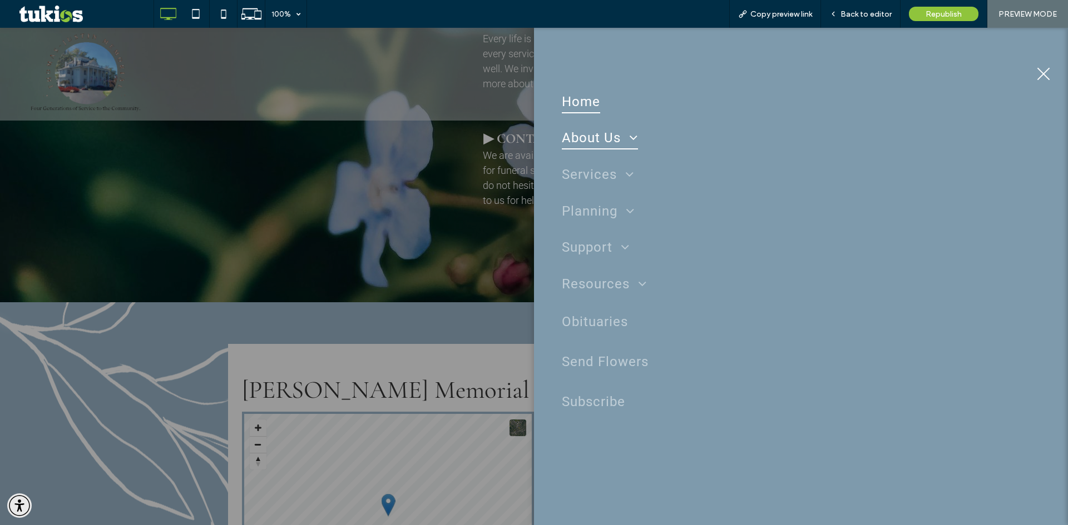
click at [612, 137] on span "About Us" at bounding box center [600, 138] width 76 height 23
click at [598, 266] on span "Contact Us" at bounding box center [598, 266] width 60 height 13
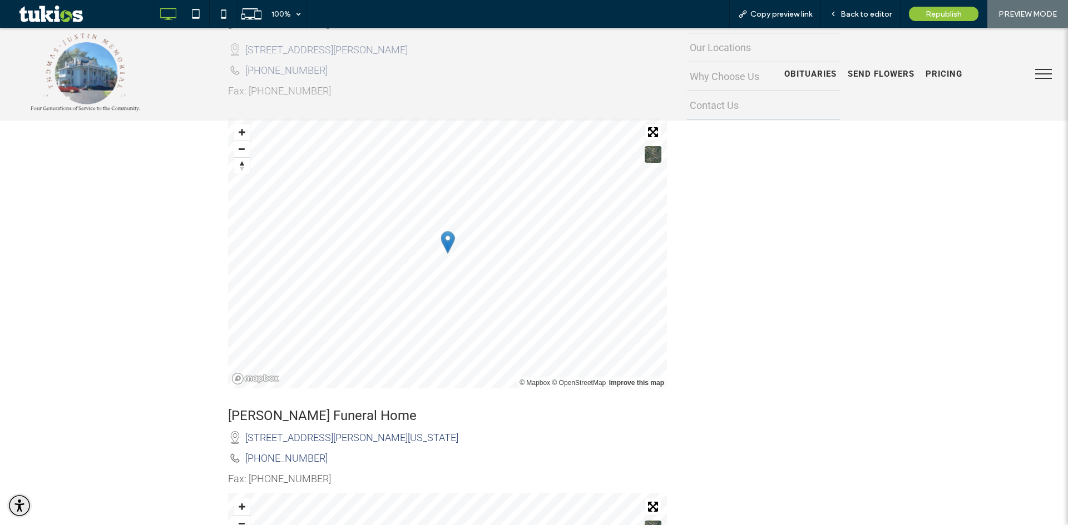
scroll to position [389, 0]
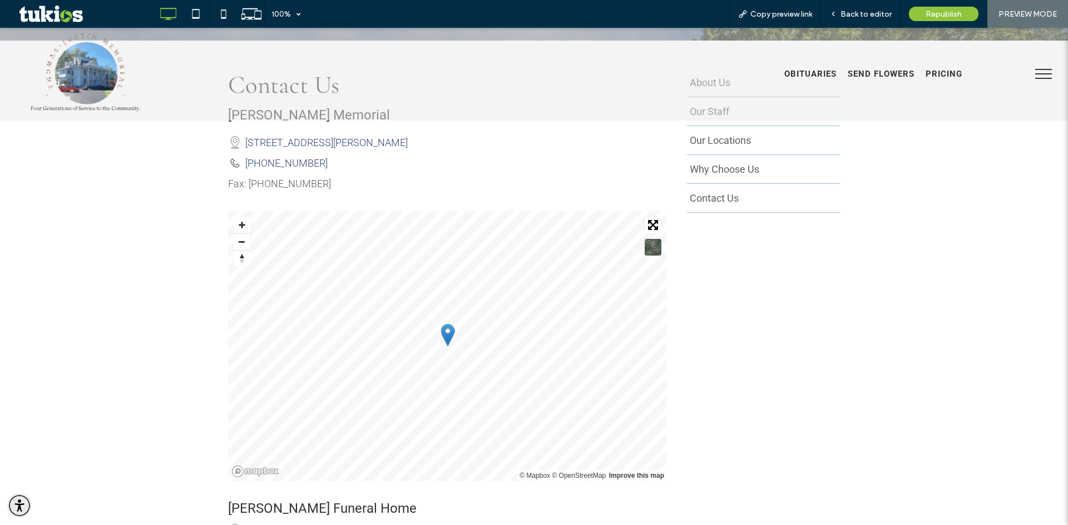
click at [296, 187] on span "Fax: (513) 791-5004" at bounding box center [279, 184] width 103 height 12
click at [849, 16] on span "Back to editor" at bounding box center [865, 13] width 51 height 9
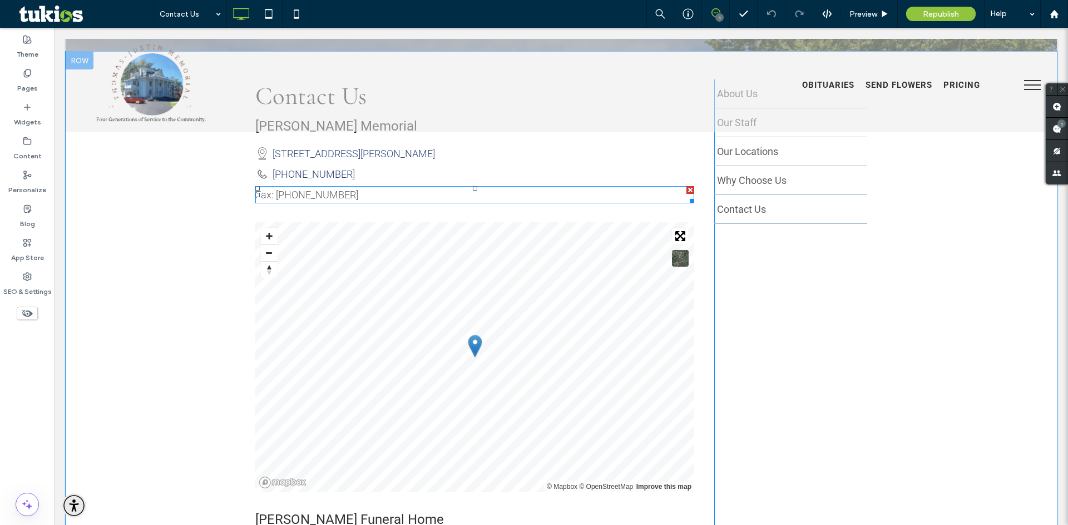
click at [331, 194] on span "Fax: (513) 791-5004" at bounding box center [306, 195] width 103 height 12
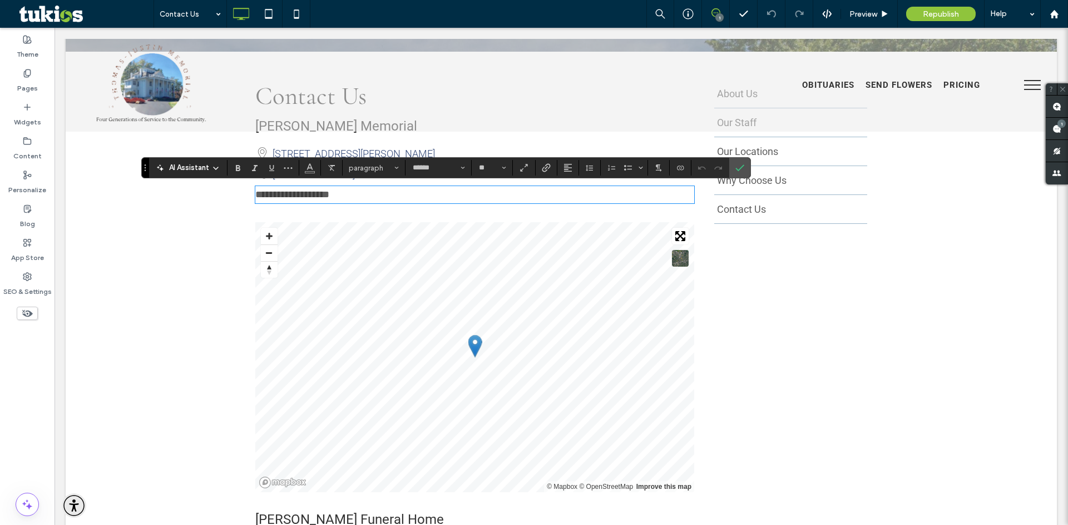
click at [344, 195] on p "**********" at bounding box center [474, 194] width 439 height 15
drag, startPoint x: 344, startPoint y: 195, endPoint x: 272, endPoint y: 202, distance: 72.0
click at [272, 202] on p "**********" at bounding box center [474, 194] width 439 height 15
click at [740, 165] on icon "Confirm" at bounding box center [739, 167] width 9 height 9
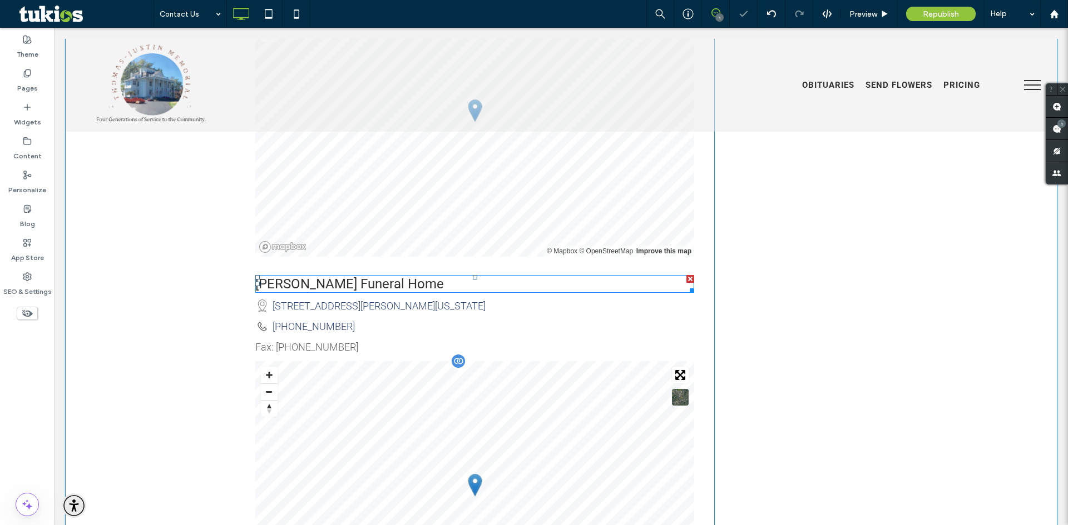
scroll to position [723, 0]
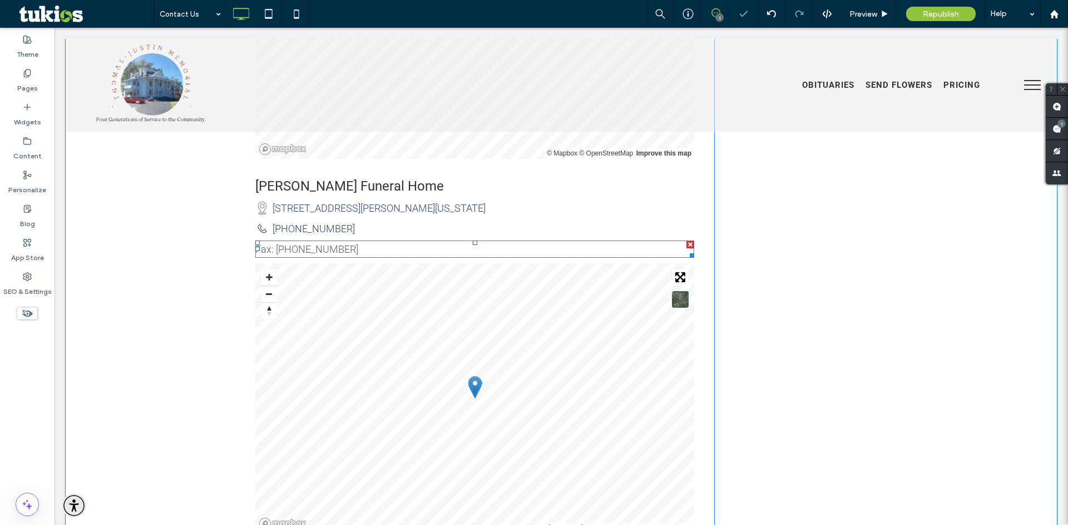
click at [336, 246] on span "Fax: (513) 791-5004" at bounding box center [306, 250] width 103 height 12
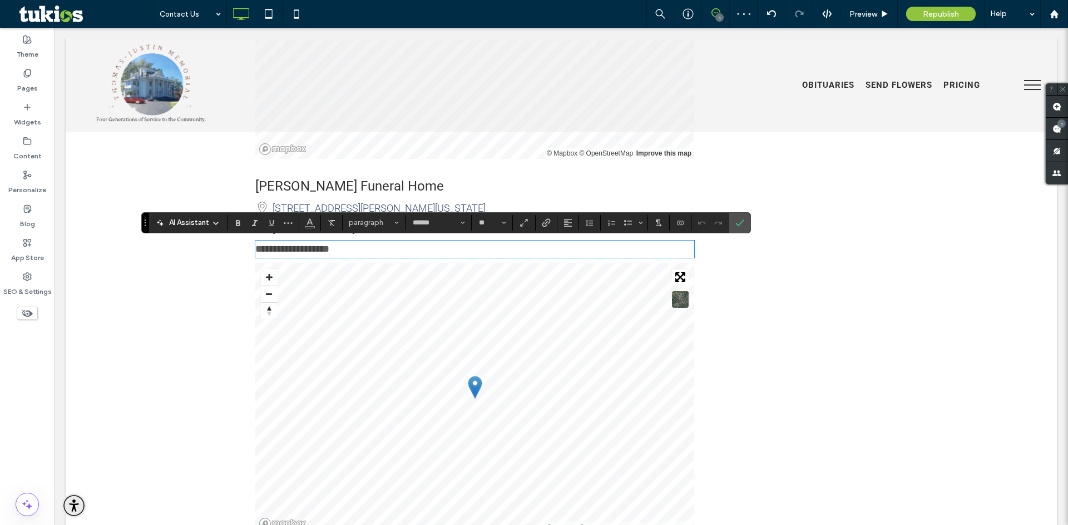
click at [343, 250] on p "**********" at bounding box center [474, 249] width 439 height 15
drag, startPoint x: 343, startPoint y: 250, endPoint x: 270, endPoint y: 257, distance: 73.2
click at [270, 257] on p "**********" at bounding box center [474, 249] width 439 height 15
paste div
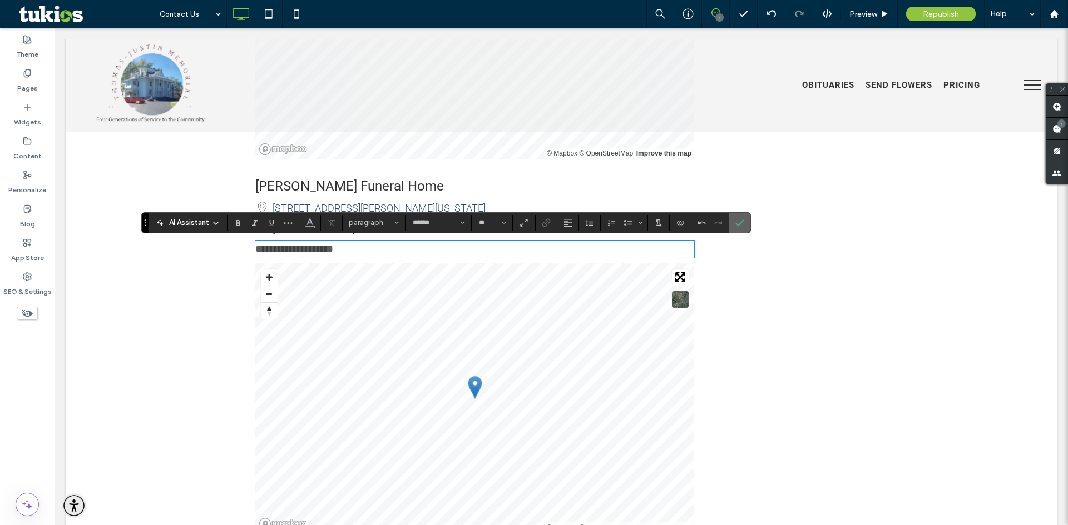
click at [743, 224] on icon "Confirm" at bounding box center [739, 223] width 9 height 9
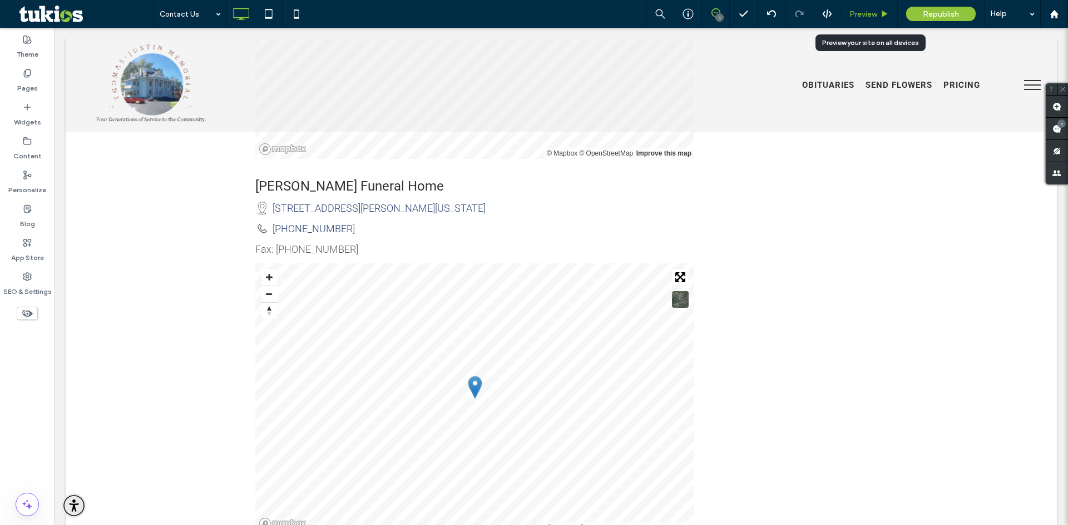
click at [869, 6] on div "Preview" at bounding box center [869, 14] width 57 height 28
click at [861, 13] on span "Preview" at bounding box center [863, 13] width 28 height 9
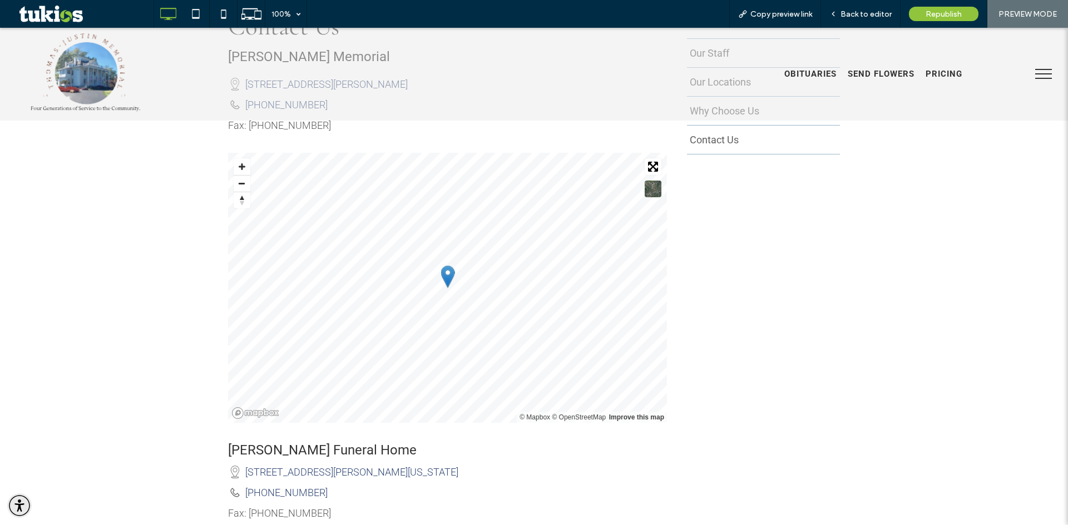
scroll to position [445, 0]
click at [949, 16] on span "Republish" at bounding box center [943, 13] width 36 height 9
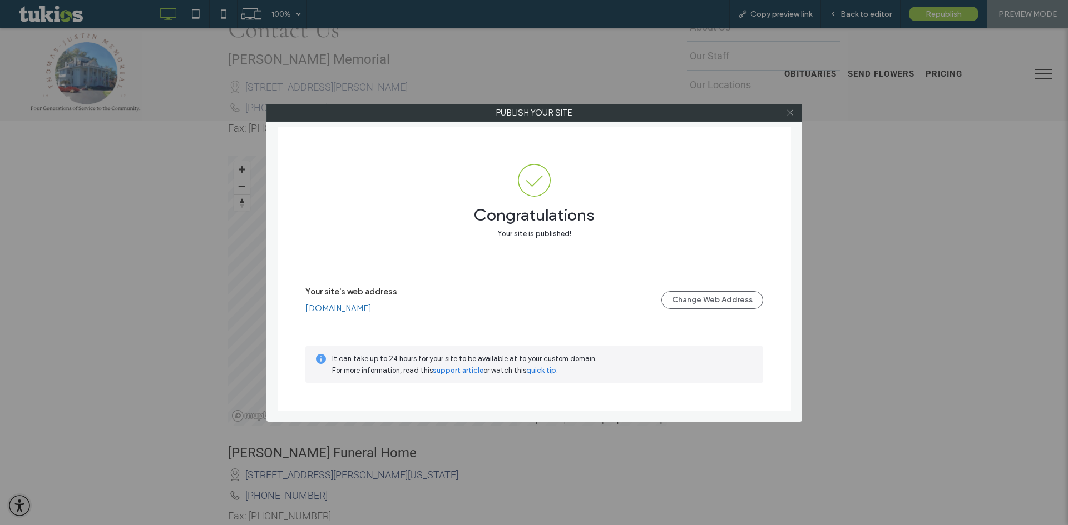
click at [791, 115] on icon at bounding box center [790, 112] width 8 height 8
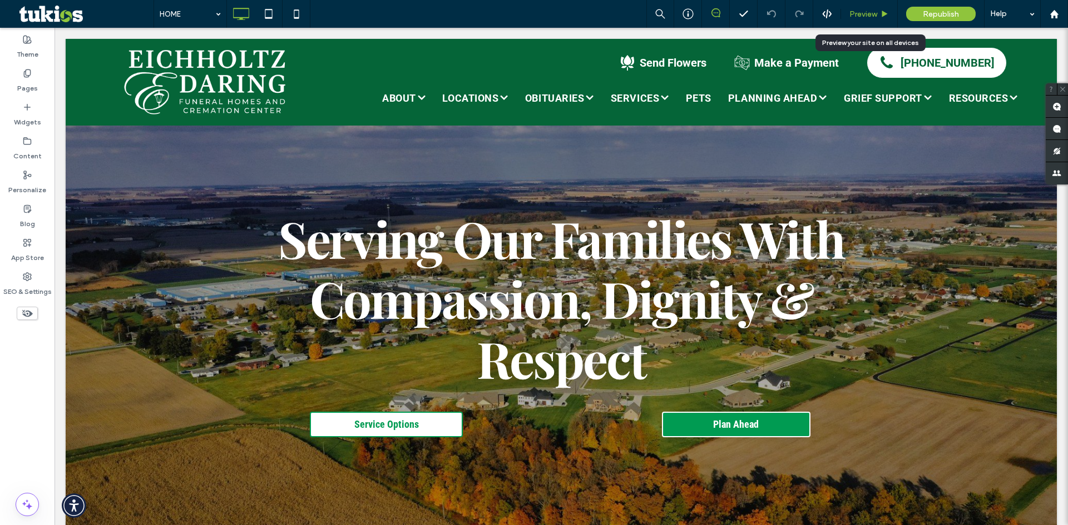
click at [860, 6] on div "Preview" at bounding box center [869, 14] width 57 height 28
click at [862, 15] on span "Preview" at bounding box center [863, 13] width 28 height 9
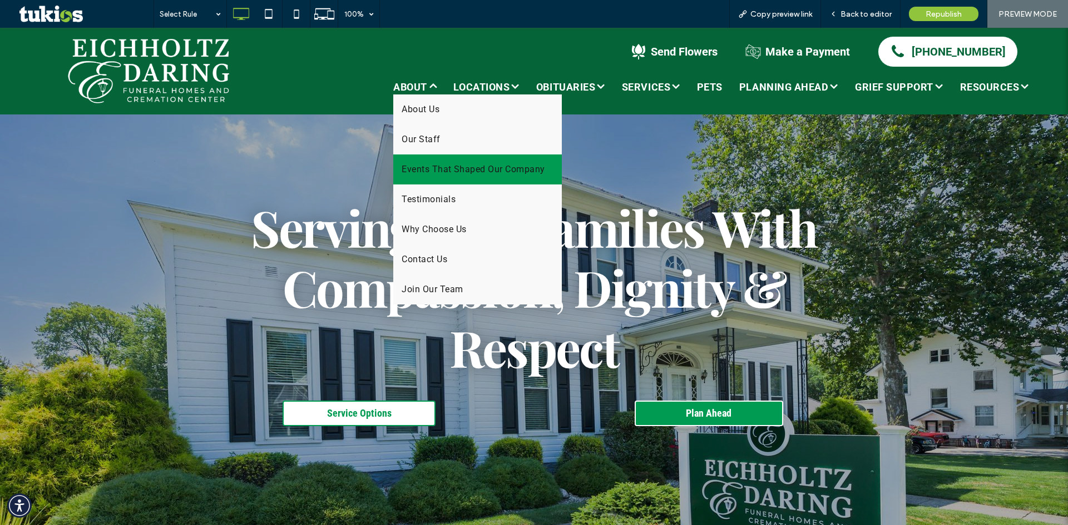
click at [460, 163] on span "Events That Shaped Our Company" at bounding box center [472, 169] width 143 height 13
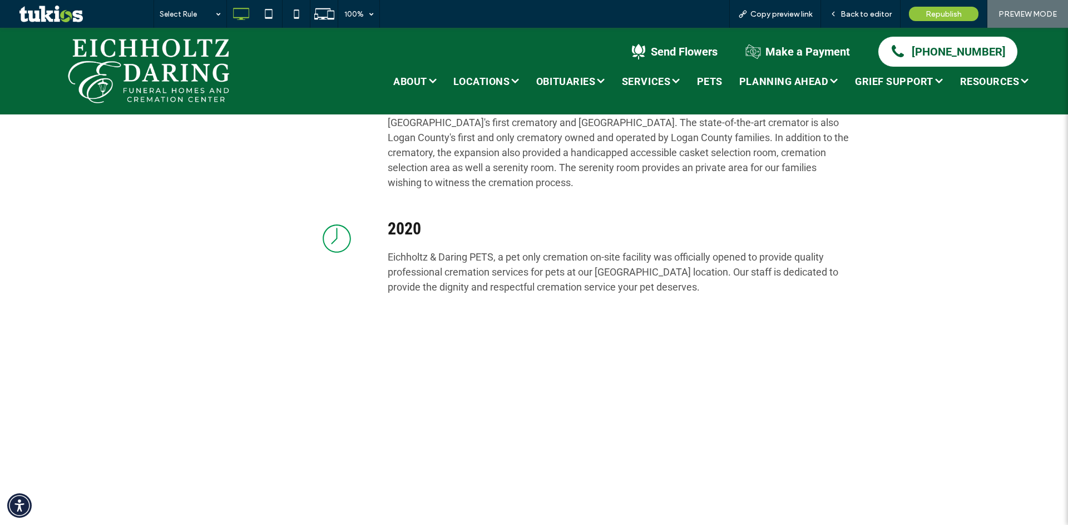
scroll to position [1946, 0]
click at [854, 12] on span "Back to editor" at bounding box center [865, 13] width 51 height 9
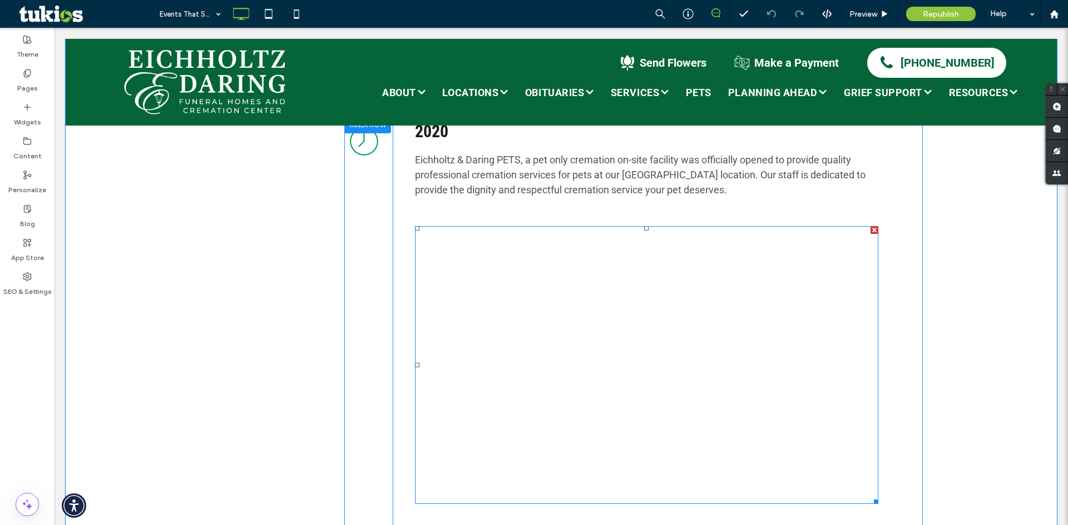
scroll to position [2002, 0]
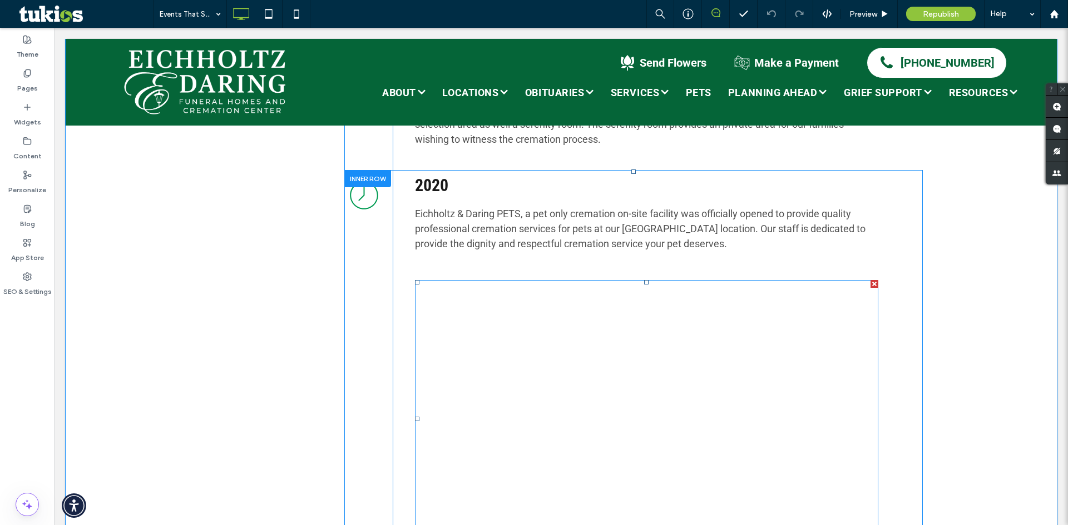
click at [653, 314] on li "Slide title Write your caption here Button" at bounding box center [646, 419] width 463 height 278
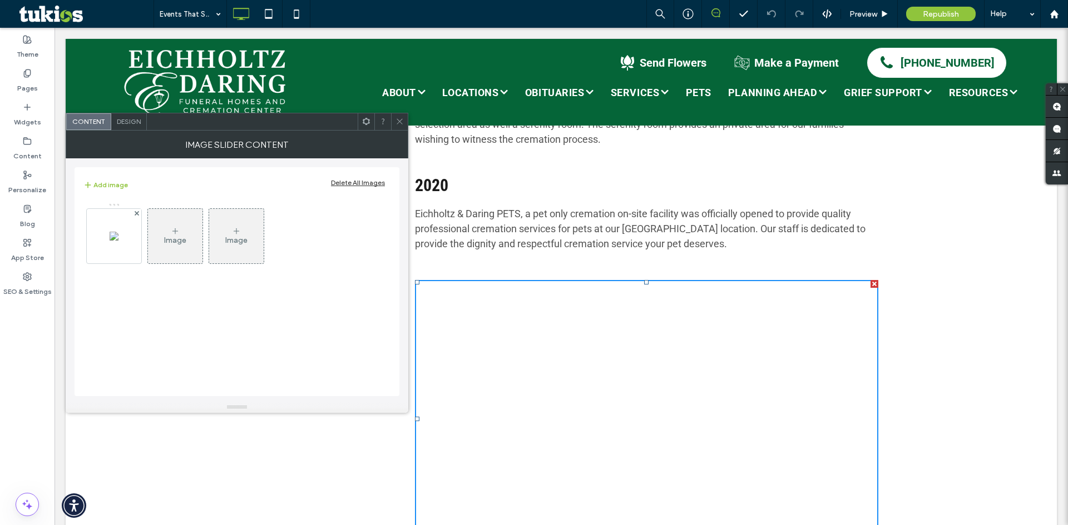
click at [366, 186] on div "Delete All Images" at bounding box center [358, 182] width 54 height 8
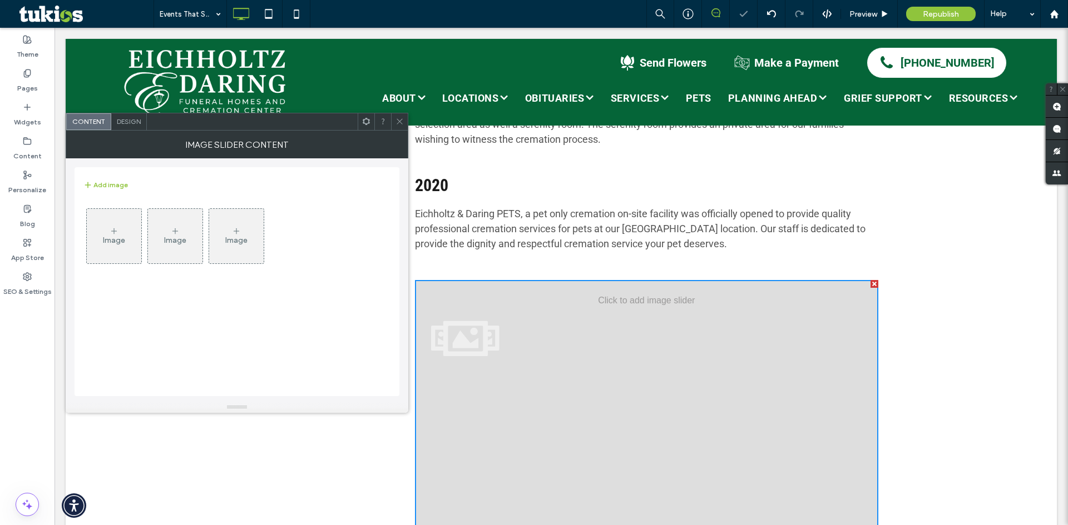
click at [401, 126] on span at bounding box center [399, 121] width 8 height 17
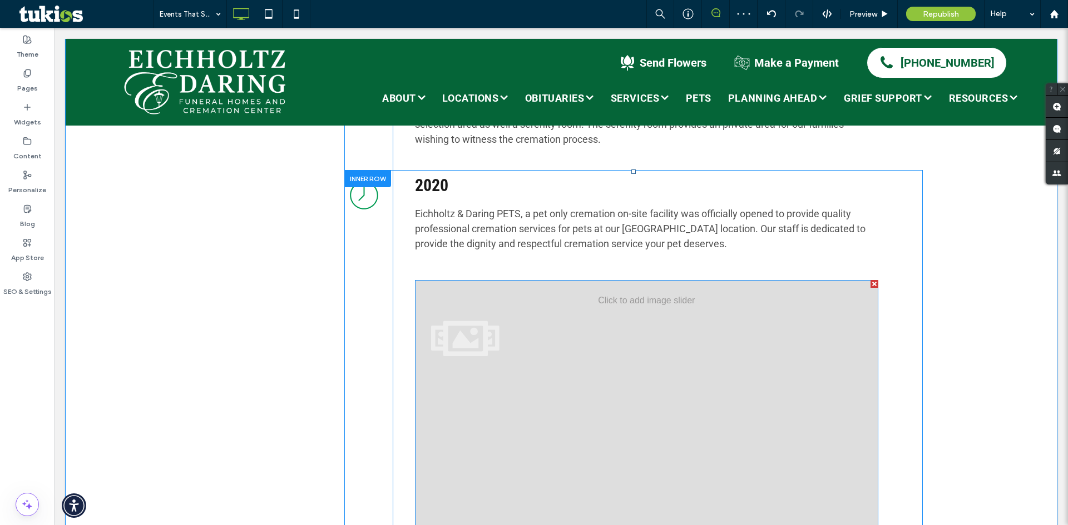
click at [516, 280] on div at bounding box center [646, 419] width 463 height 278
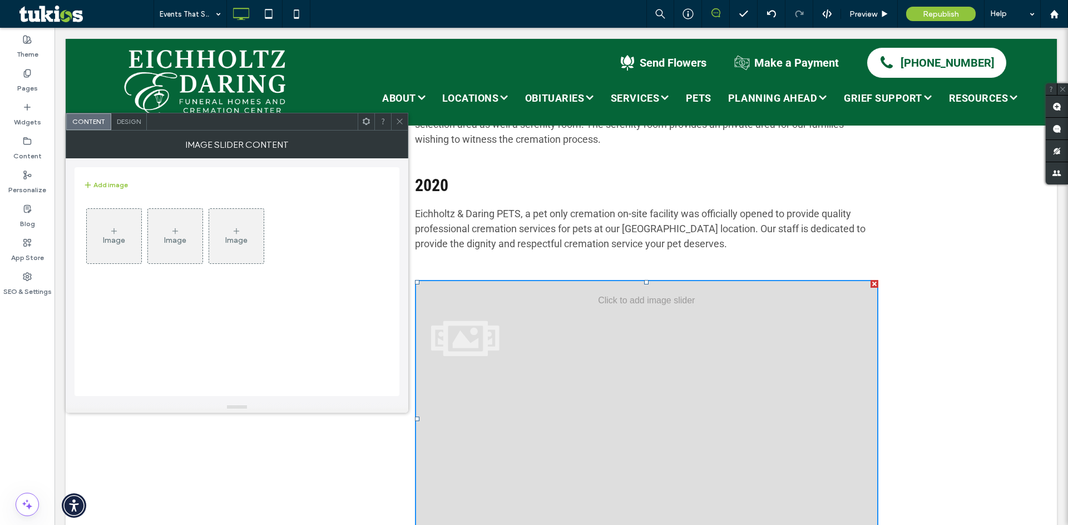
click at [367, 121] on icon at bounding box center [366, 121] width 8 height 8
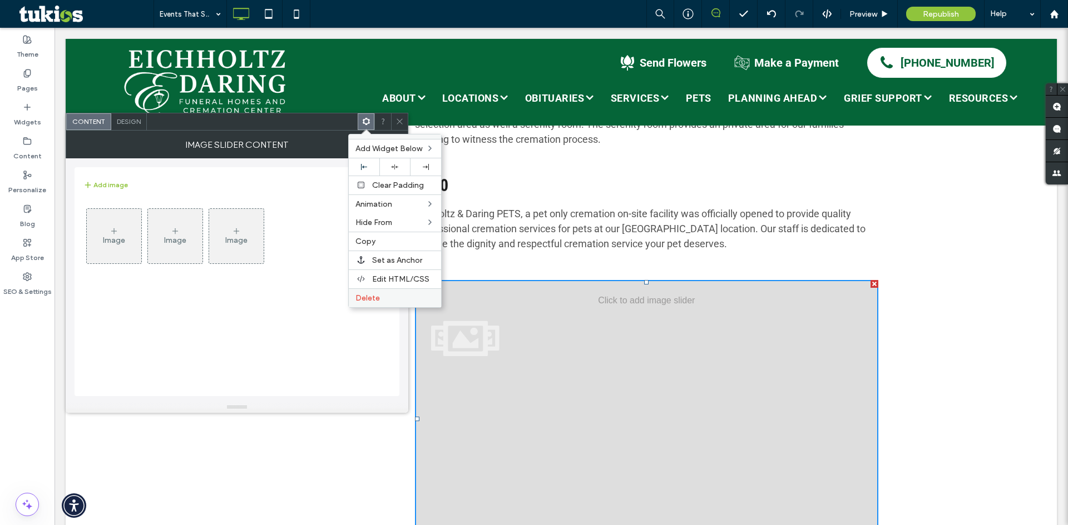
click at [382, 294] on label "Delete" at bounding box center [394, 298] width 79 height 9
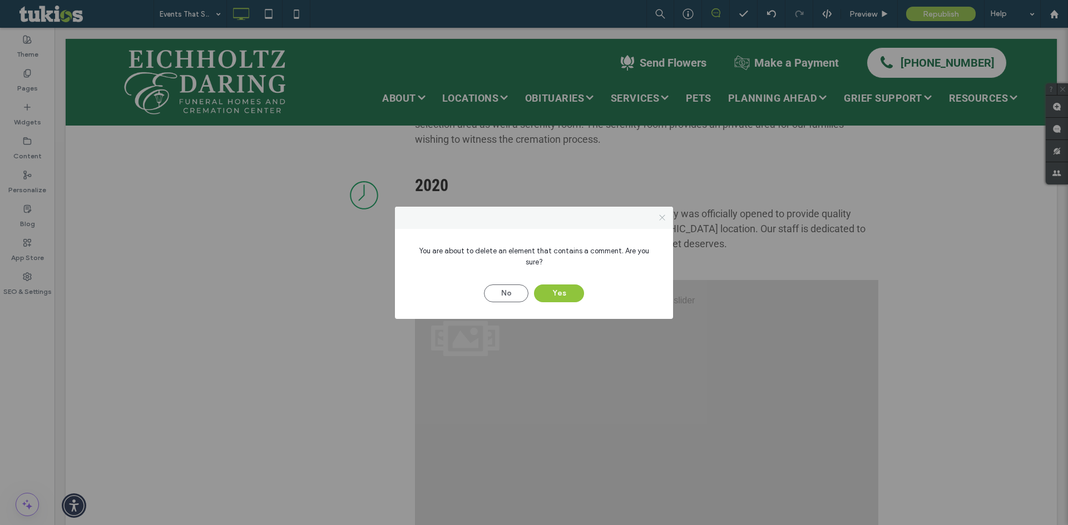
click at [666, 219] on span at bounding box center [662, 218] width 8 height 17
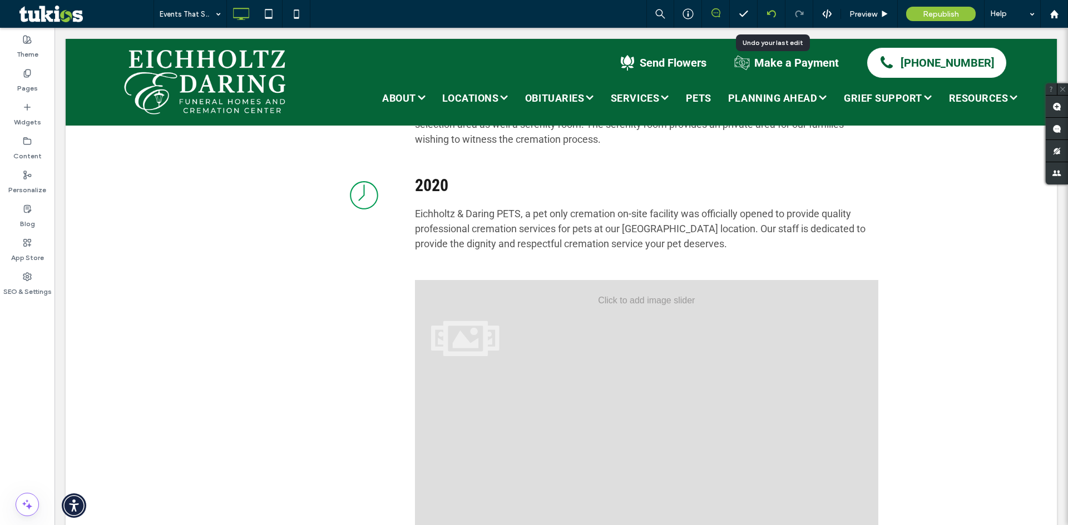
click at [761, 8] on div at bounding box center [771, 14] width 28 height 28
click at [775, 14] on use at bounding box center [770, 13] width 9 height 7
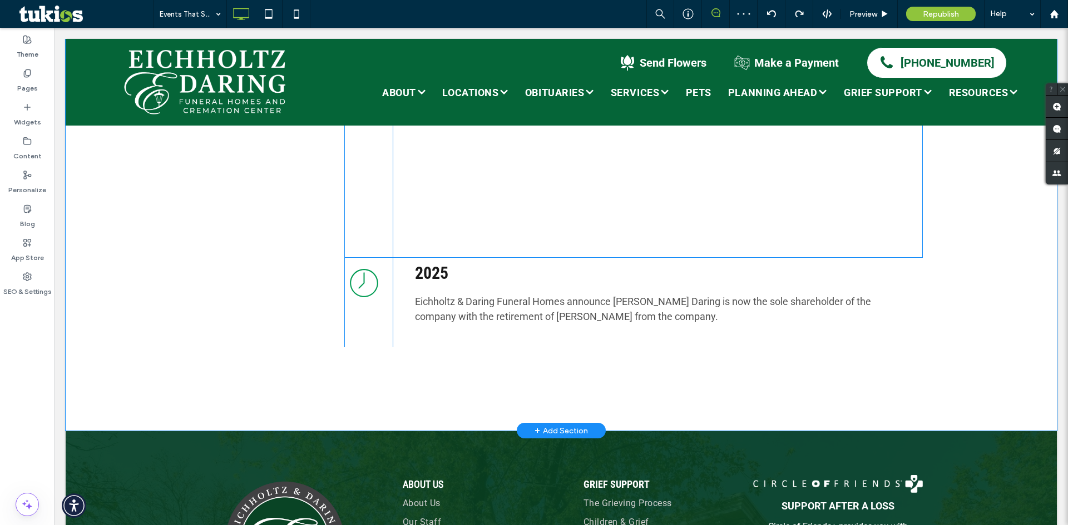
scroll to position [2213, 0]
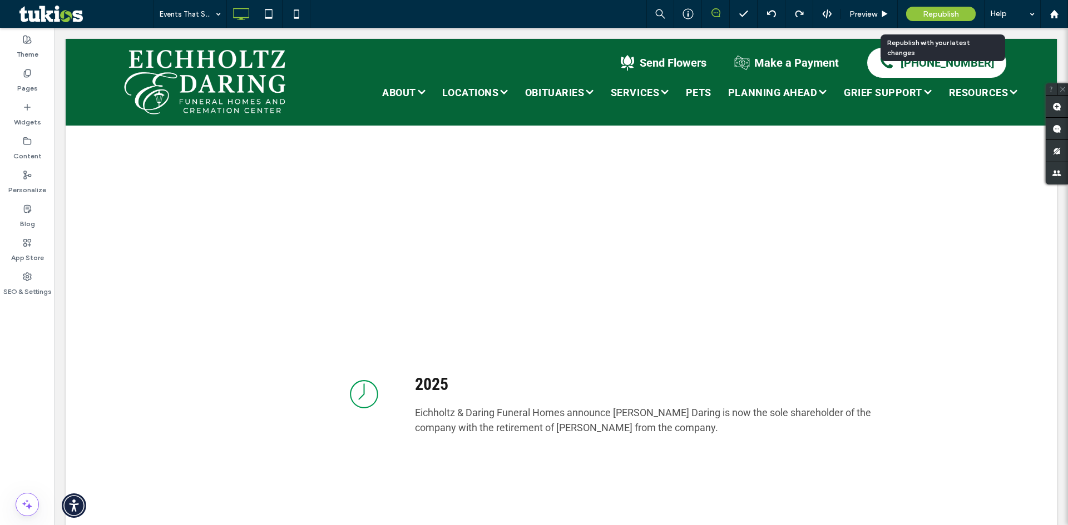
click at [932, 11] on span "Republish" at bounding box center [940, 13] width 36 height 9
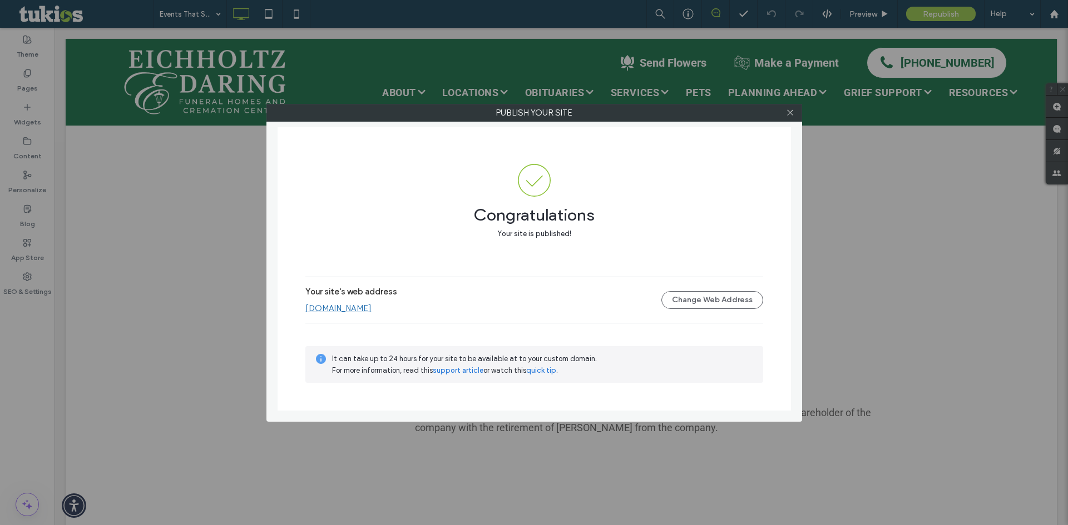
drag, startPoint x: 791, startPoint y: 111, endPoint x: 779, endPoint y: 81, distance: 32.4
click at [791, 111] on use at bounding box center [790, 113] width 6 height 6
